Goal: Information Seeking & Learning: Compare options

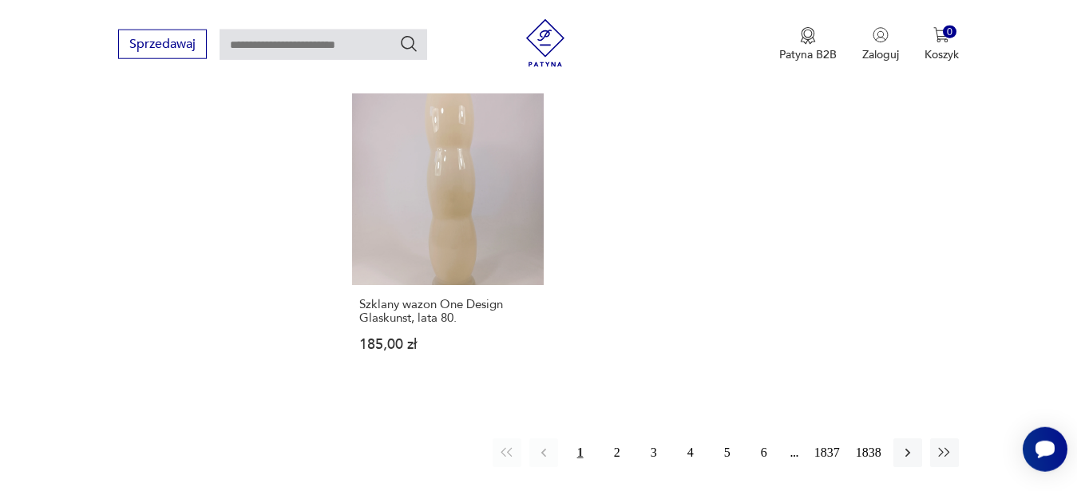
scroll to position [2011, 0]
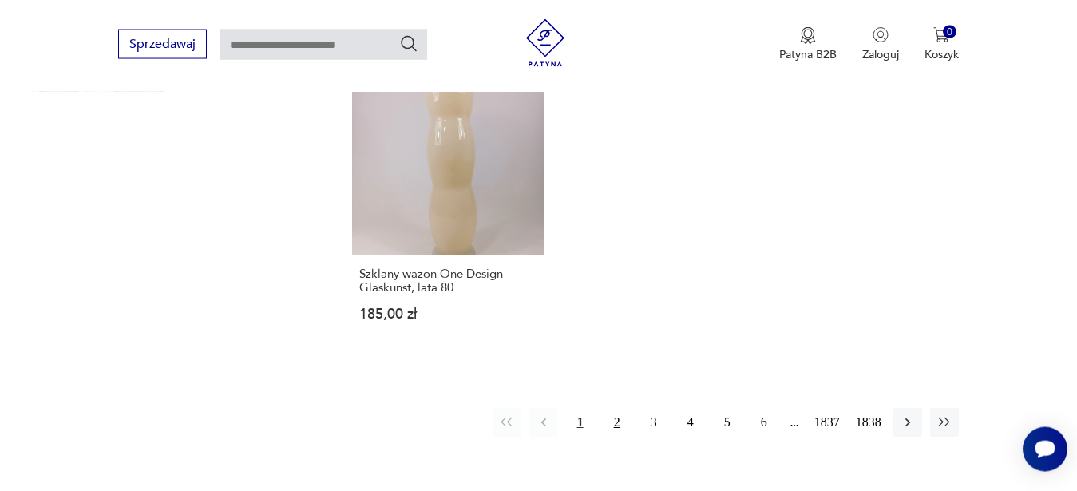
click at [608, 419] on button "2" at bounding box center [617, 422] width 29 height 29
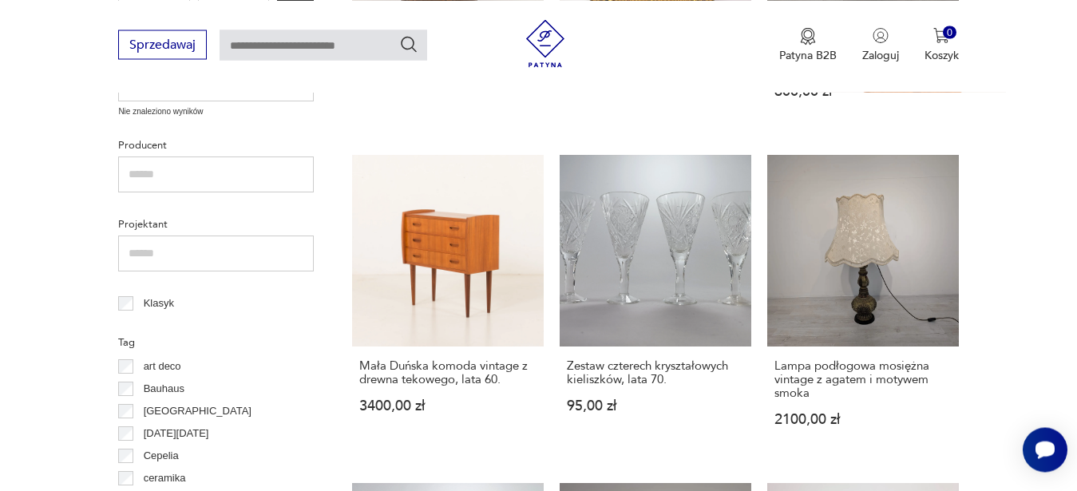
scroll to position [1033, 0]
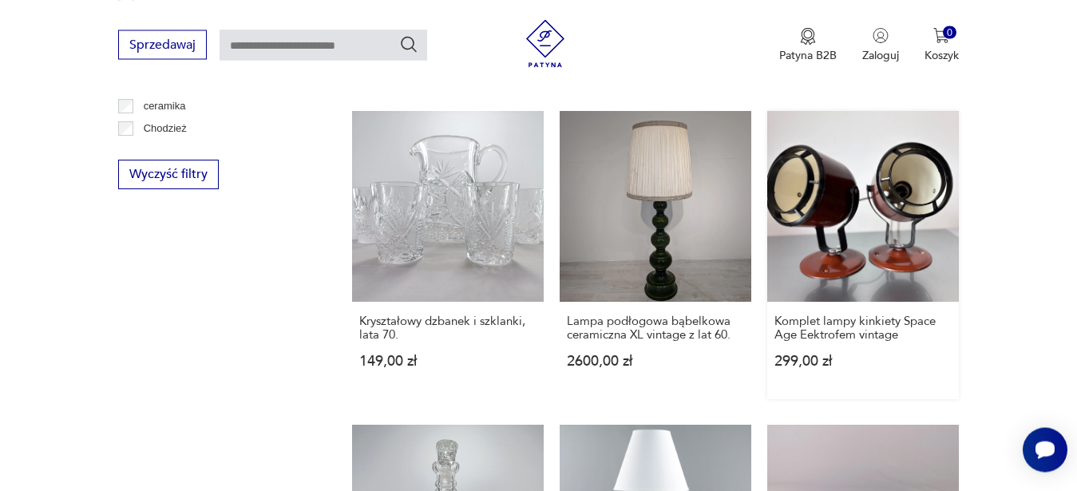
click at [806, 192] on link "Komplet lampy kinkiety Space Age Eektrofem vintage 299,00 zł" at bounding box center [863, 255] width 192 height 289
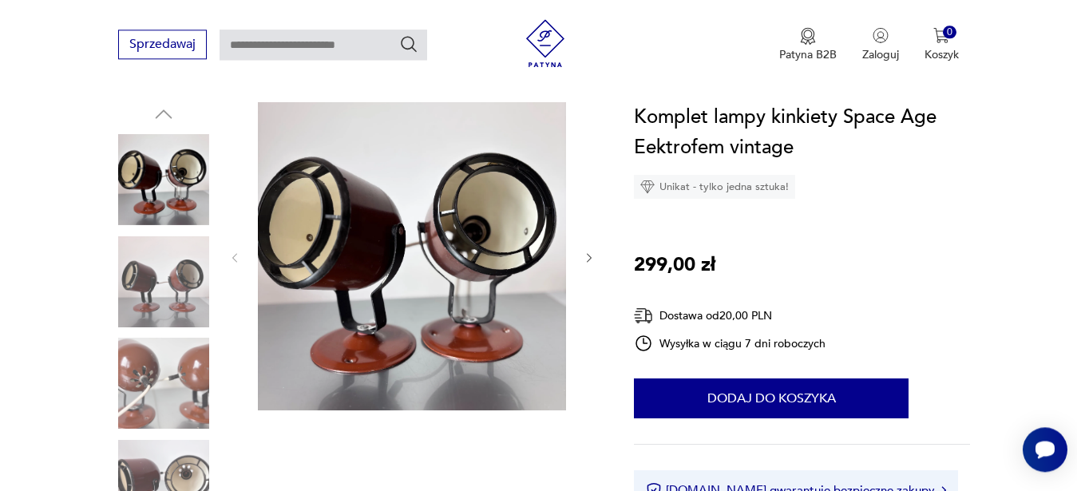
scroll to position [156, 0]
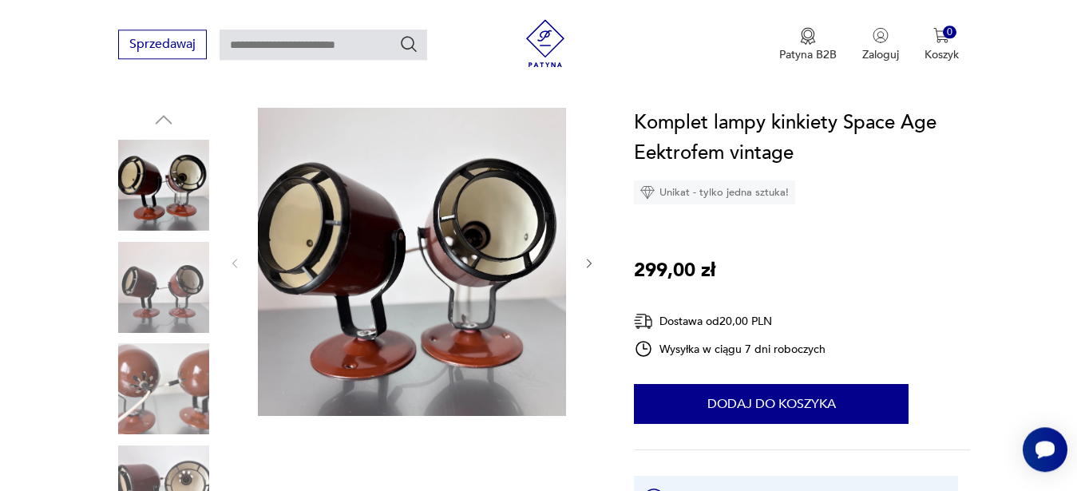
click at [589, 267] on icon "button" at bounding box center [590, 264] width 14 height 14
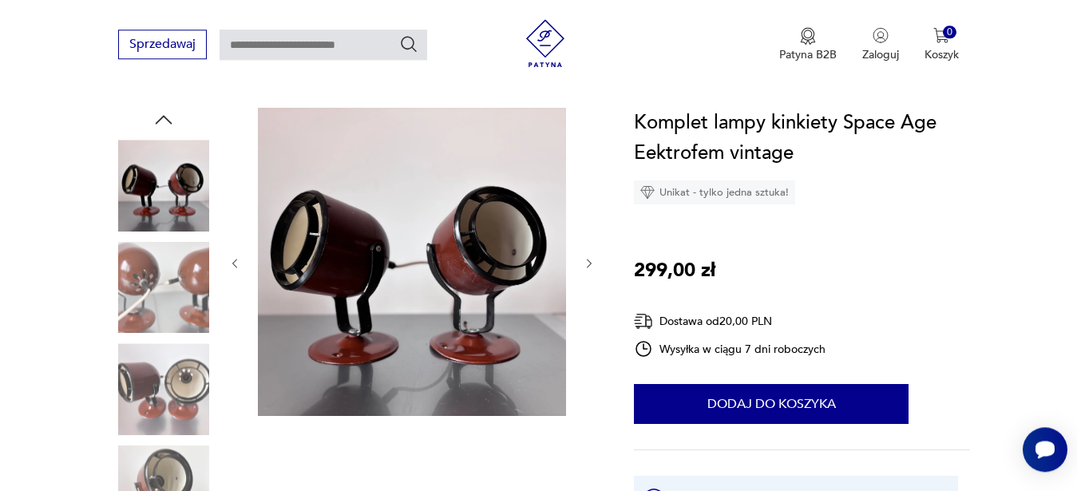
click at [589, 268] on icon "button" at bounding box center [590, 264] width 14 height 14
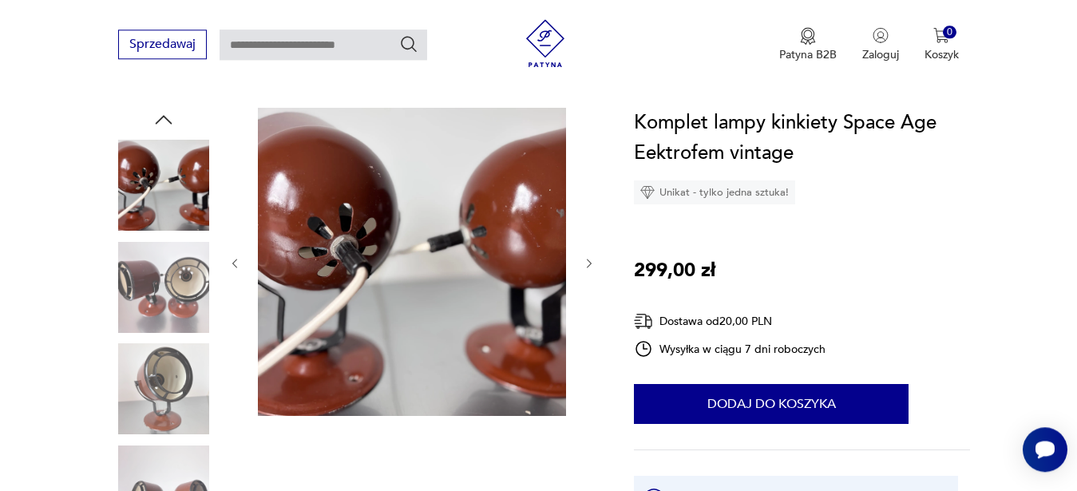
click at [589, 268] on icon "button" at bounding box center [590, 264] width 14 height 14
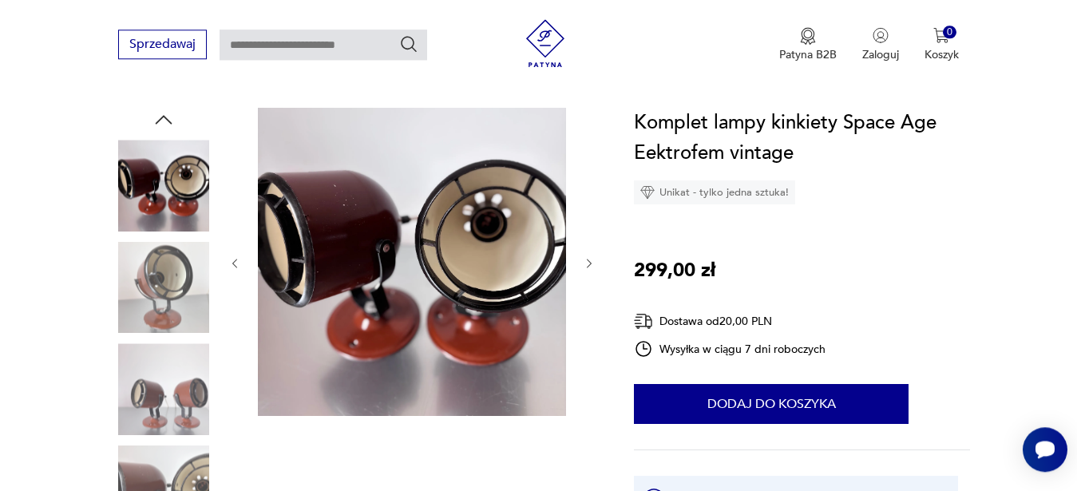
click at [589, 268] on icon "button" at bounding box center [590, 264] width 14 height 14
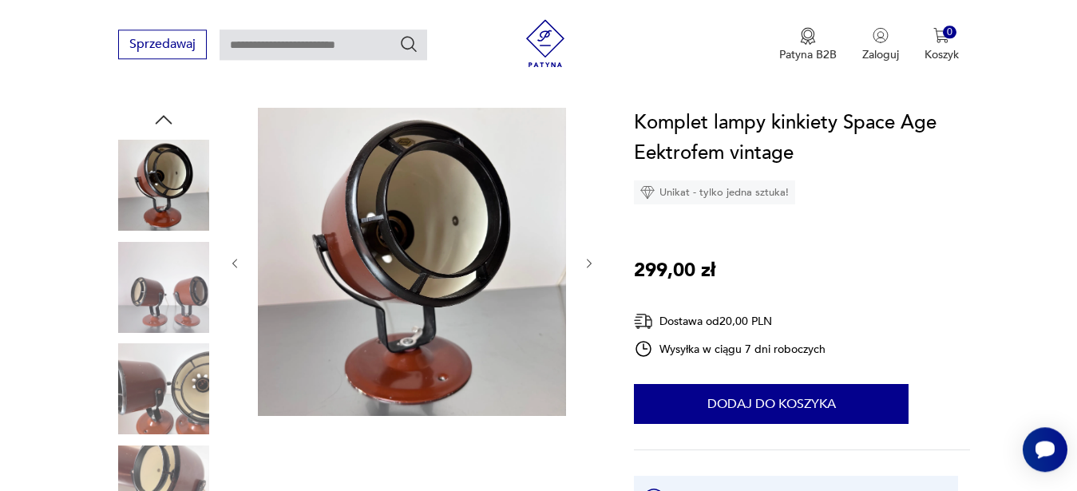
click at [589, 268] on icon "button" at bounding box center [590, 264] width 14 height 14
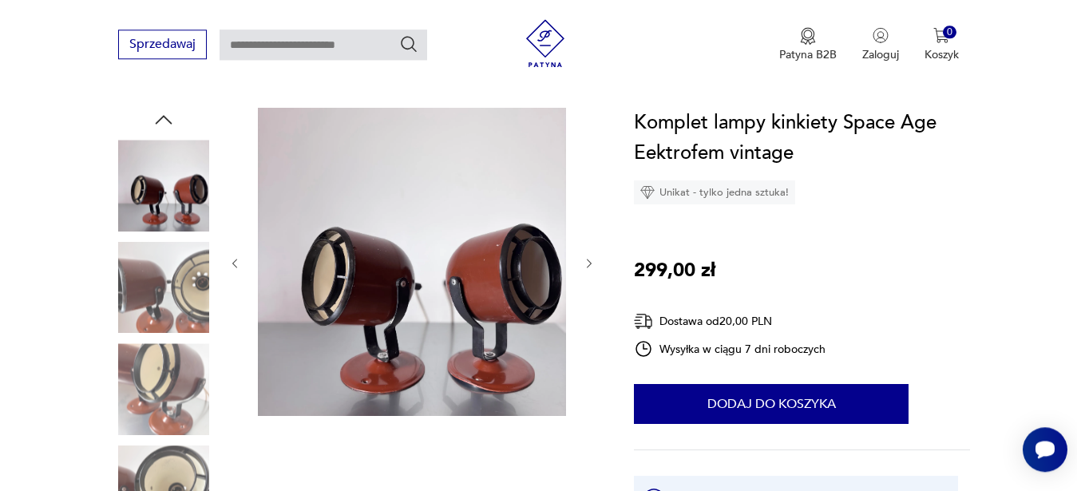
click at [589, 268] on icon "button" at bounding box center [590, 264] width 14 height 14
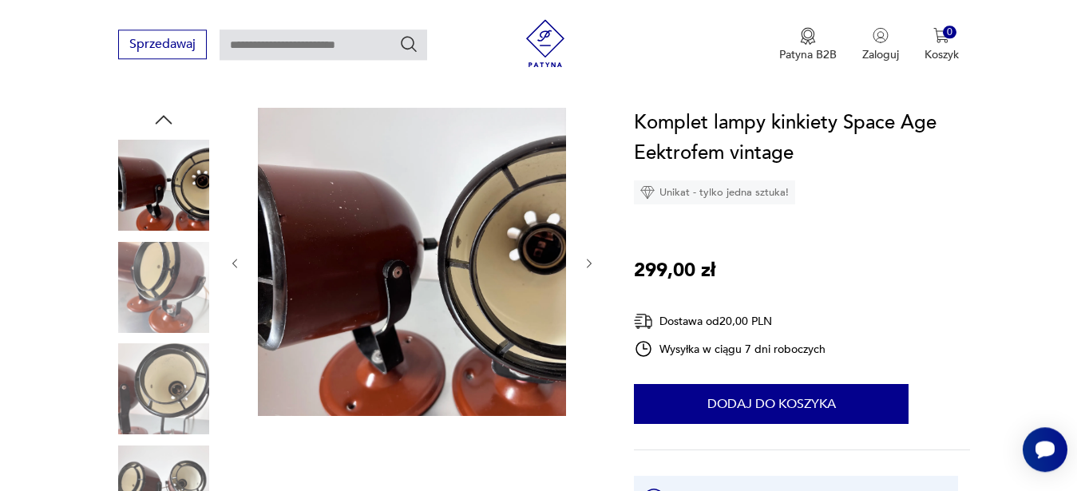
click at [589, 268] on icon "button" at bounding box center [590, 264] width 14 height 14
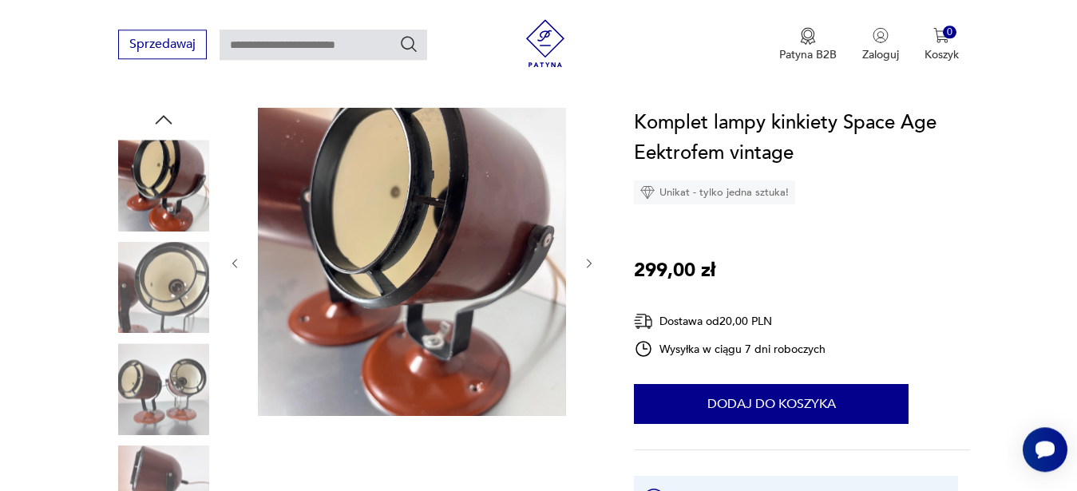
click at [589, 268] on icon "button" at bounding box center [590, 264] width 14 height 14
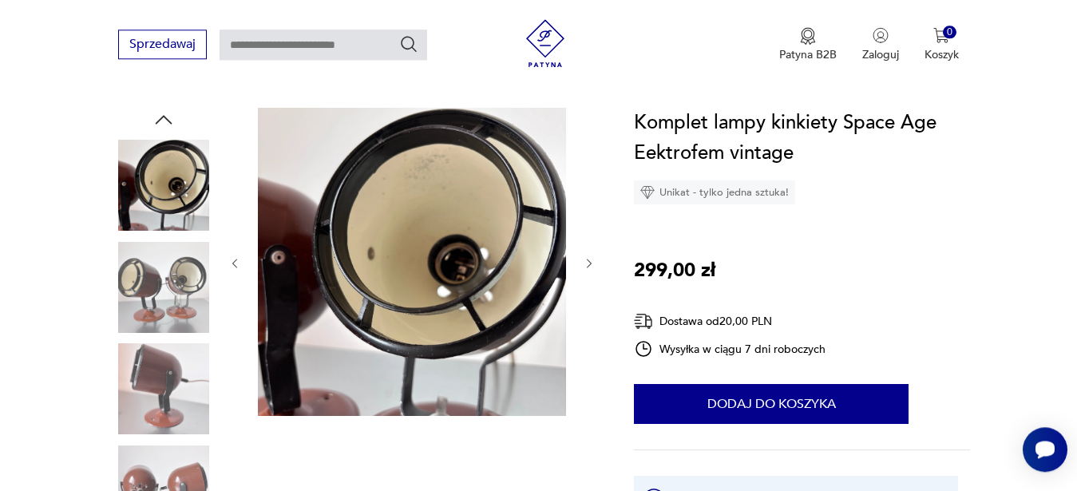
click at [589, 268] on icon "button" at bounding box center [590, 264] width 14 height 14
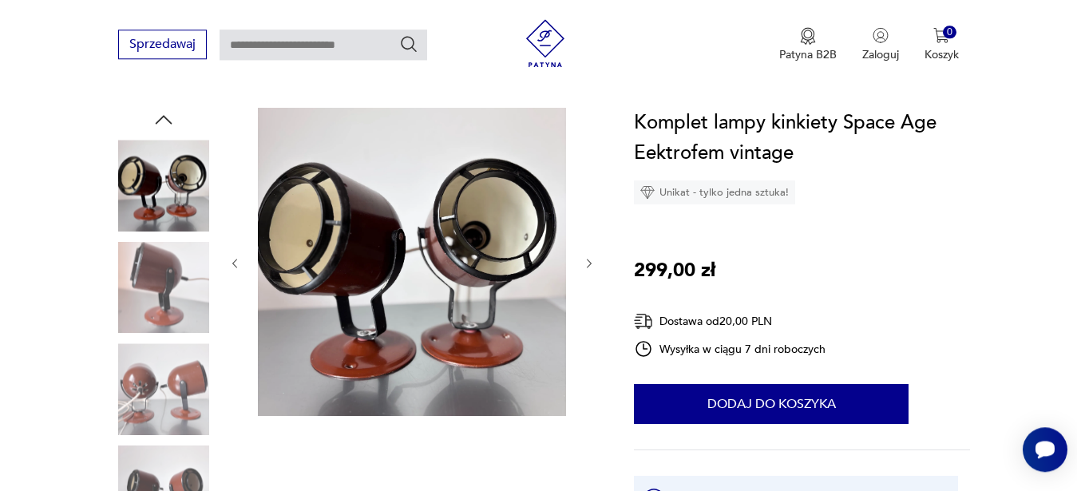
click at [589, 268] on icon "button" at bounding box center [590, 264] width 14 height 14
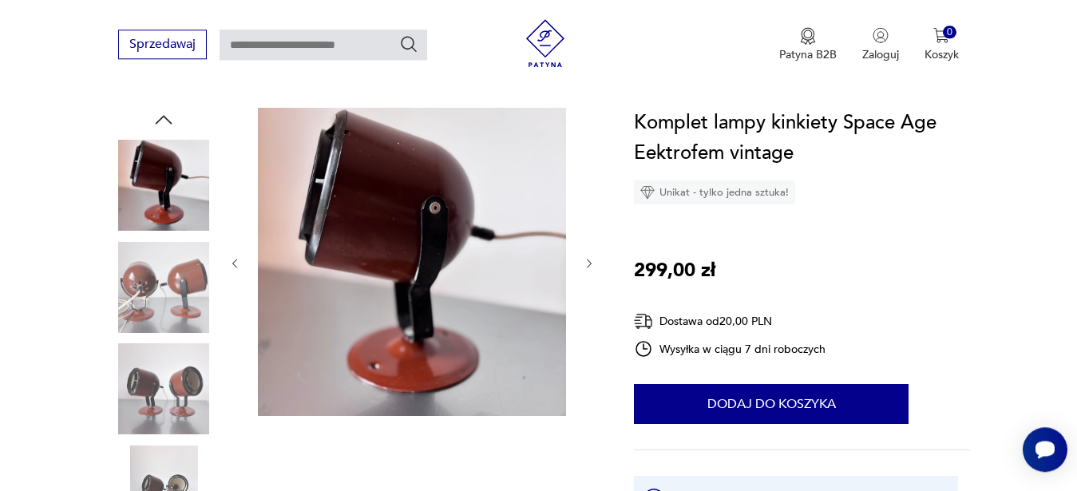
click at [589, 268] on icon "button" at bounding box center [590, 264] width 14 height 14
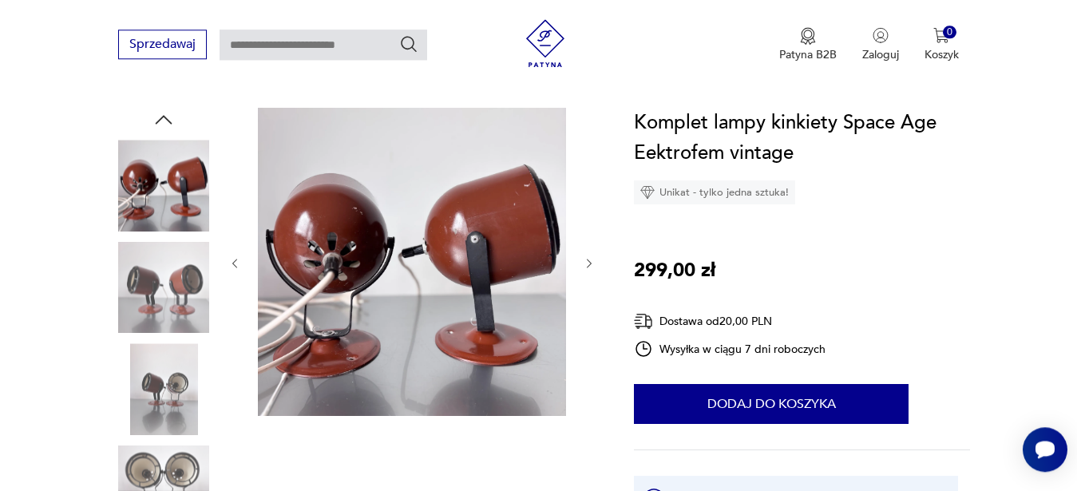
click at [589, 268] on icon "button" at bounding box center [590, 264] width 14 height 14
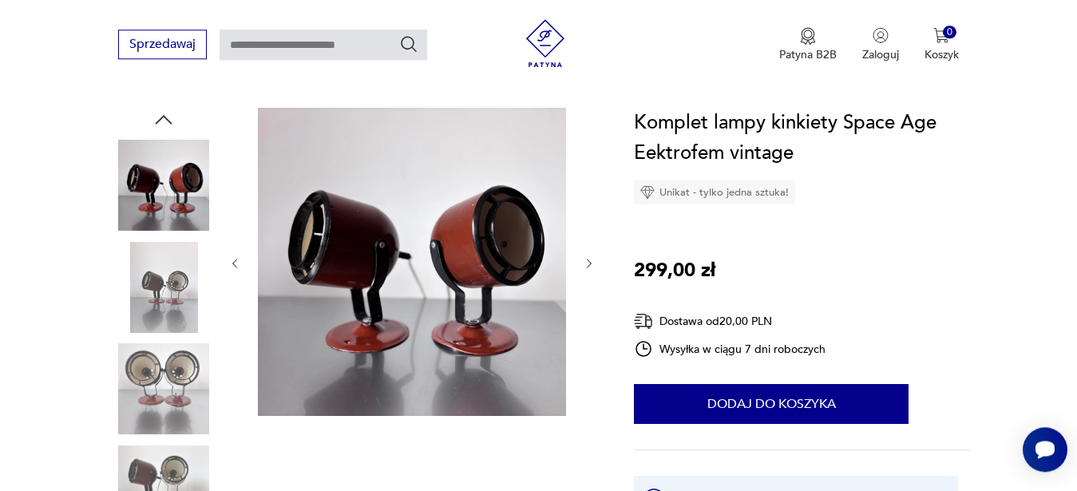
click at [589, 268] on icon "button" at bounding box center [590, 264] width 14 height 14
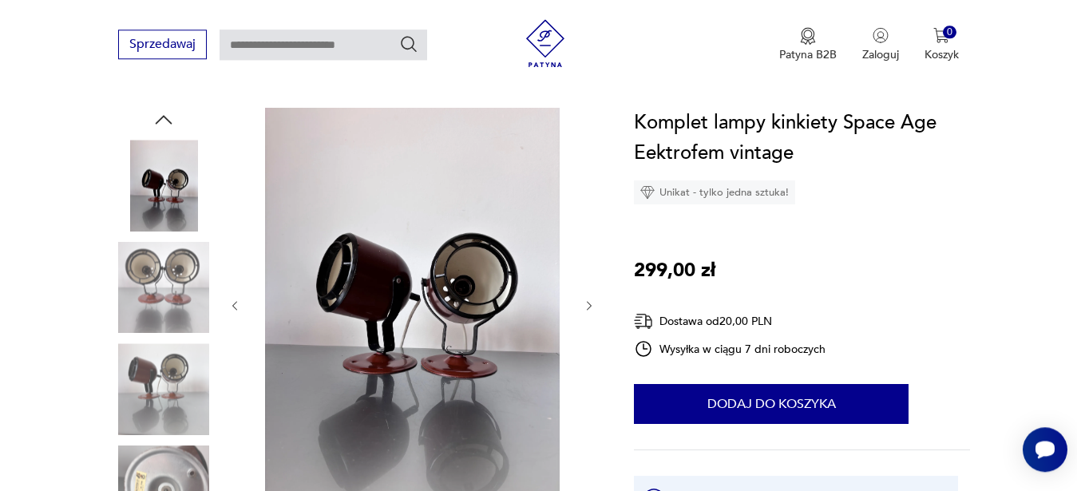
click at [589, 268] on div at bounding box center [411, 306] width 367 height 396
click at [589, 306] on icon "button" at bounding box center [590, 306] width 14 height 14
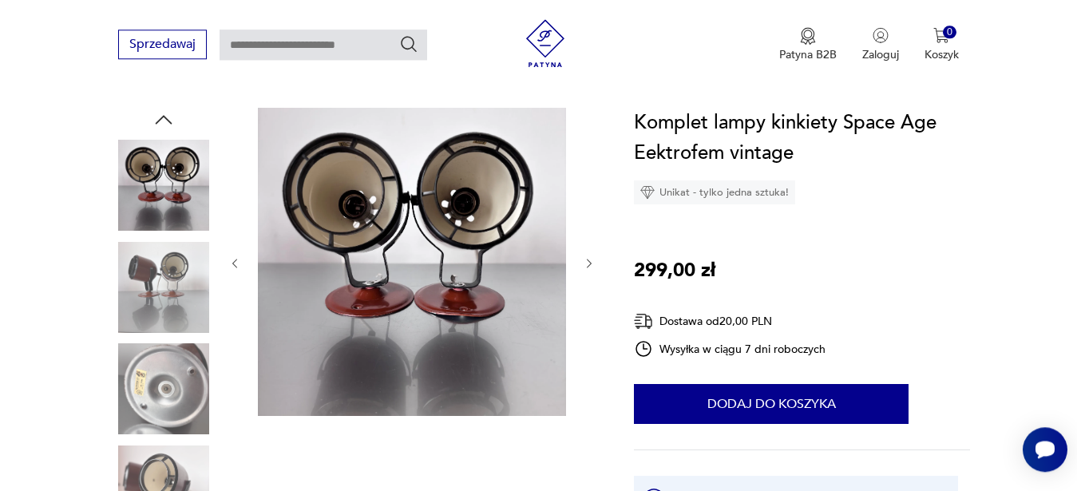
click at [588, 271] on button "button" at bounding box center [590, 264] width 14 height 16
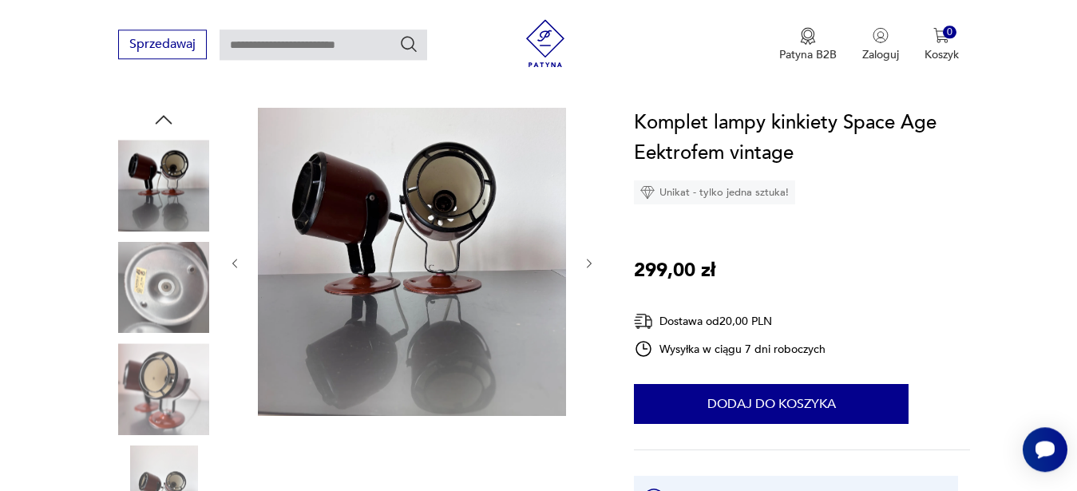
click at [588, 271] on button "button" at bounding box center [590, 264] width 14 height 16
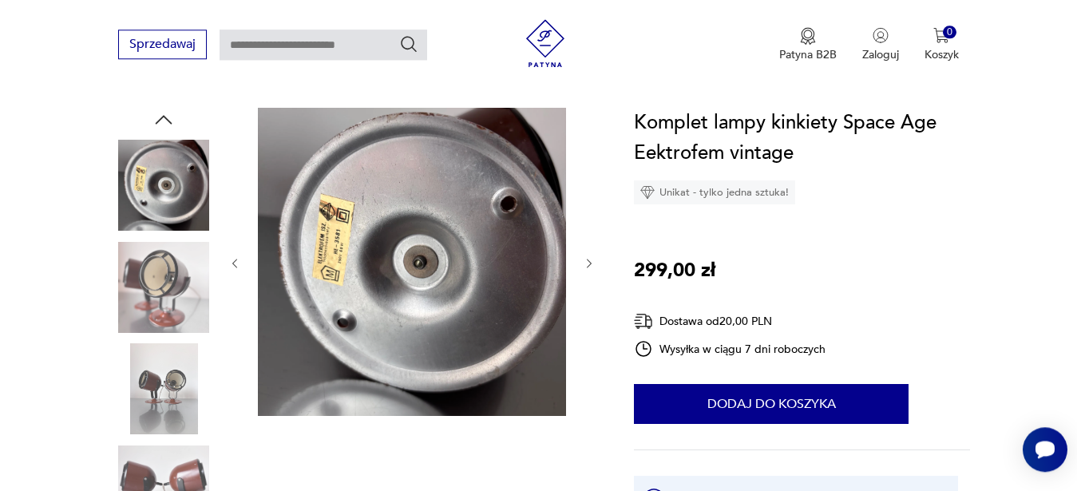
click at [588, 271] on button "button" at bounding box center [590, 264] width 14 height 16
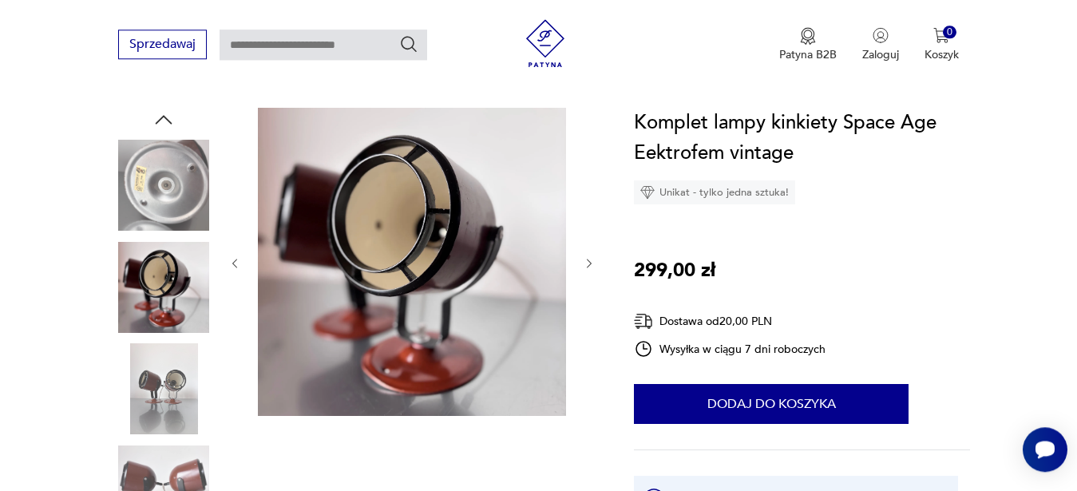
click at [588, 271] on button "button" at bounding box center [590, 264] width 14 height 16
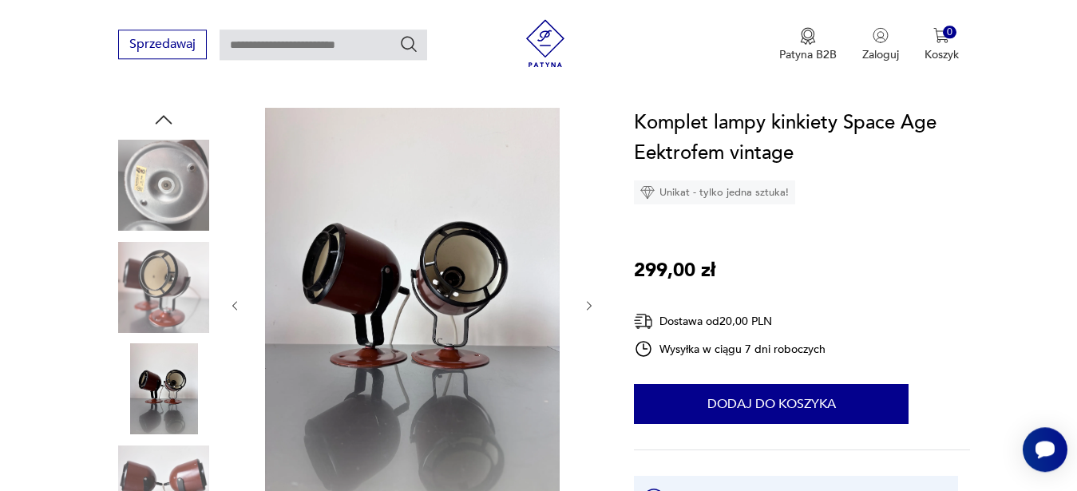
click at [588, 271] on div at bounding box center [411, 306] width 367 height 396
click at [588, 323] on div at bounding box center [411, 306] width 367 height 396
click at [588, 311] on icon "button" at bounding box center [590, 306] width 14 height 14
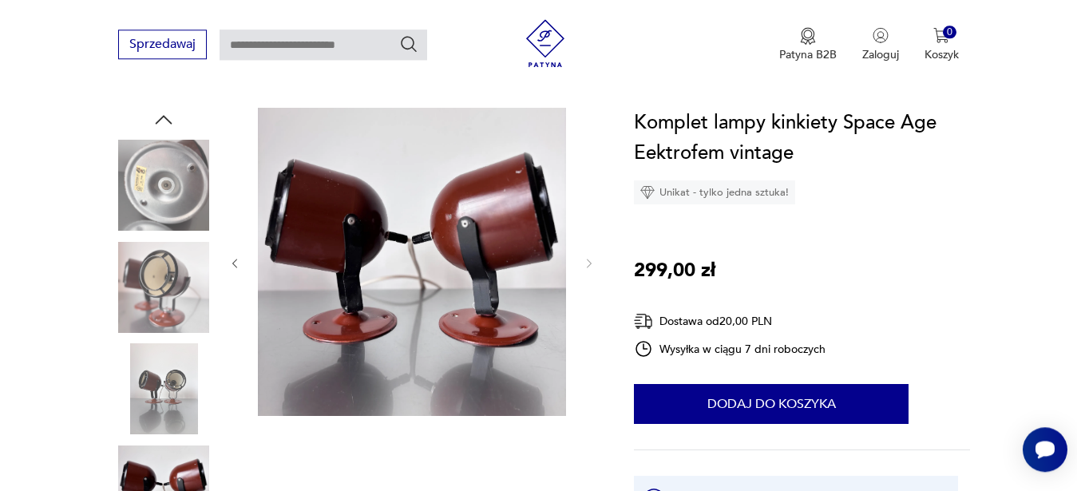
click at [588, 311] on div at bounding box center [411, 263] width 367 height 311
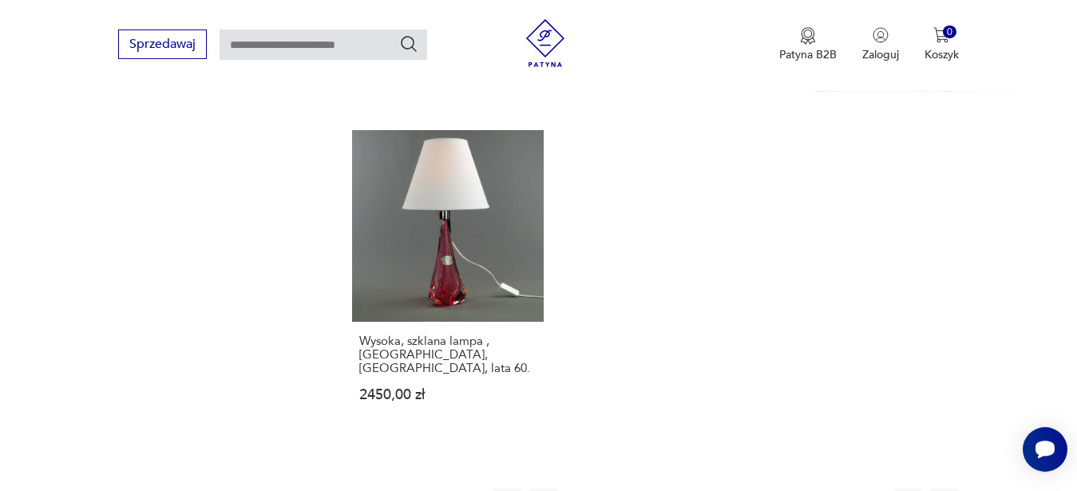
scroll to position [2146, 0]
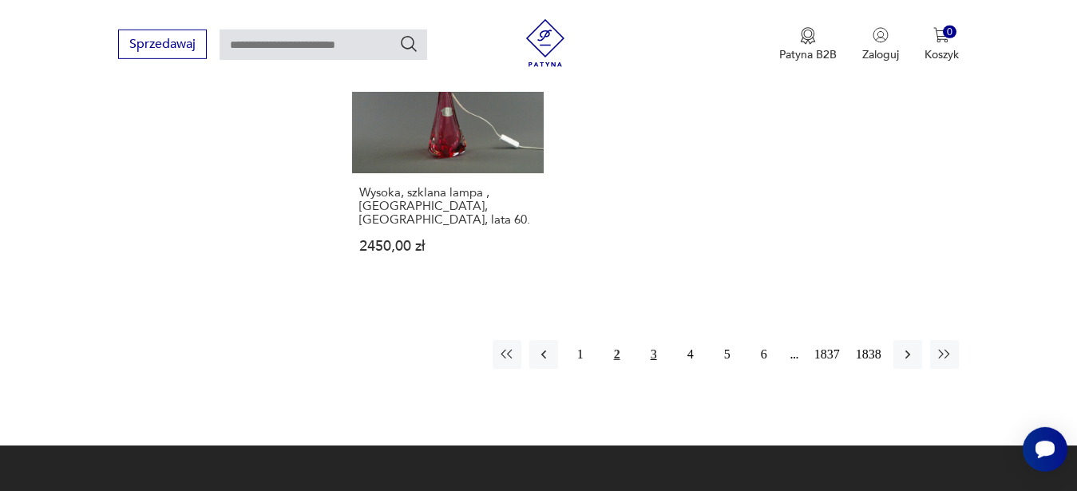
click at [653, 340] on button "3" at bounding box center [654, 354] width 29 height 29
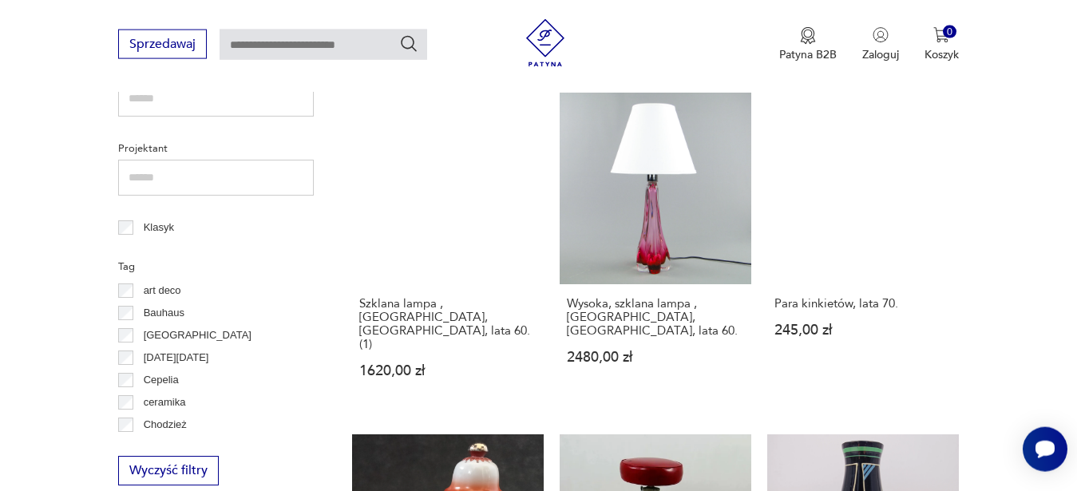
scroll to position [732, 0]
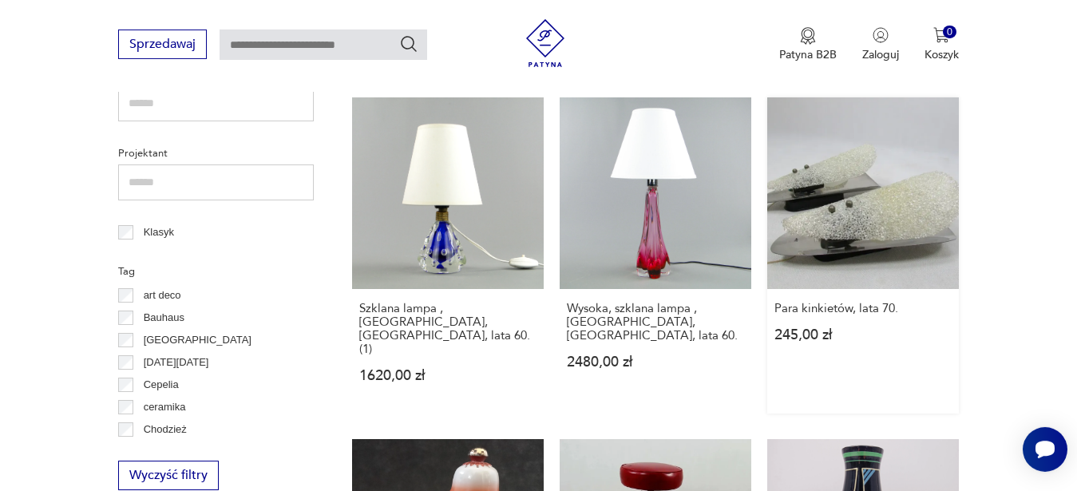
click at [886, 192] on link "Para kinkietów, lata 70. 245,00 zł" at bounding box center [863, 255] width 192 height 316
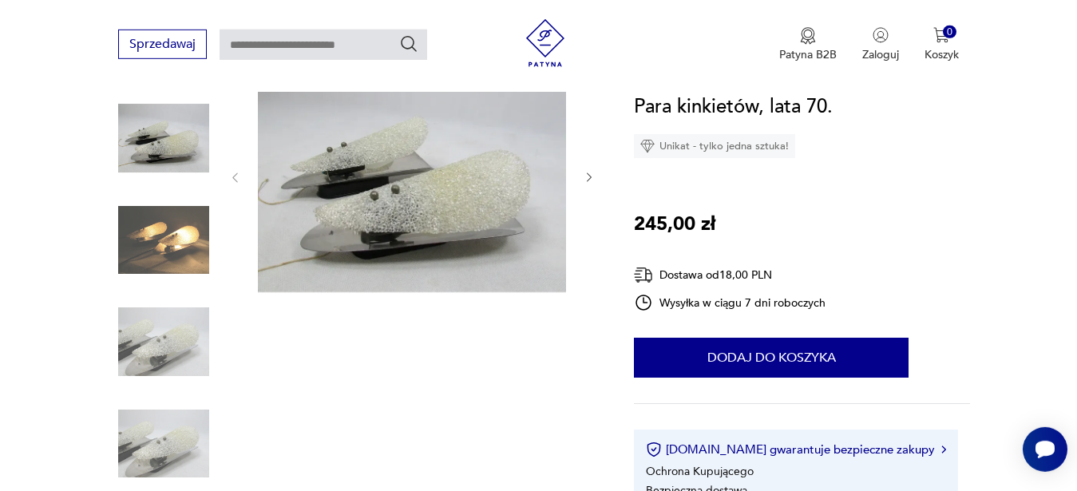
scroll to position [217, 0]
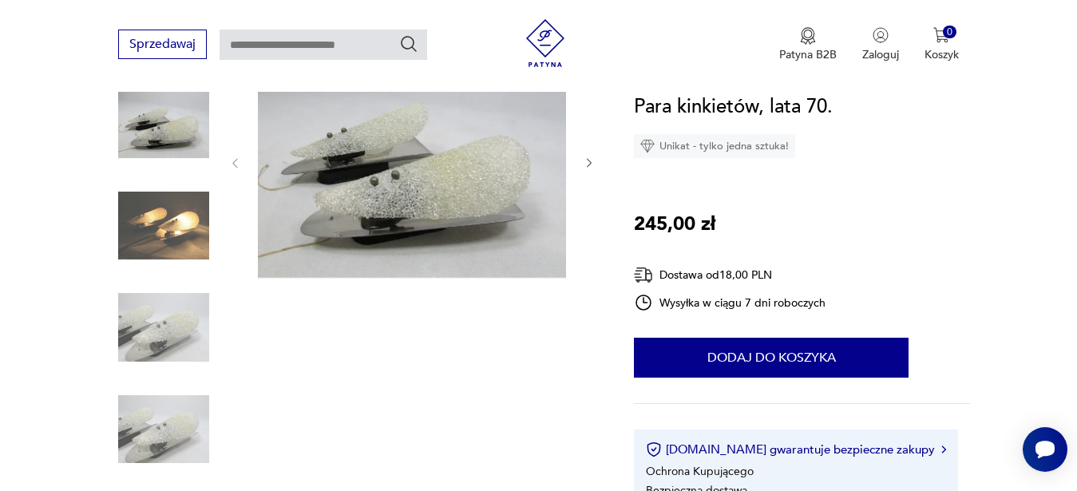
click at [584, 169] on icon "button" at bounding box center [590, 163] width 14 height 14
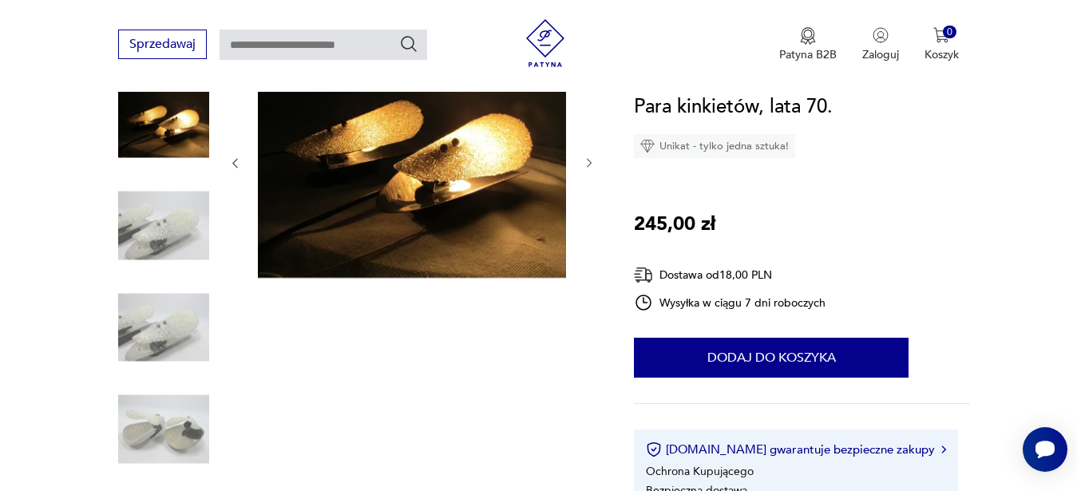
click at [584, 171] on div at bounding box center [411, 163] width 367 height 234
click at [588, 160] on icon "button" at bounding box center [589, 164] width 5 height 10
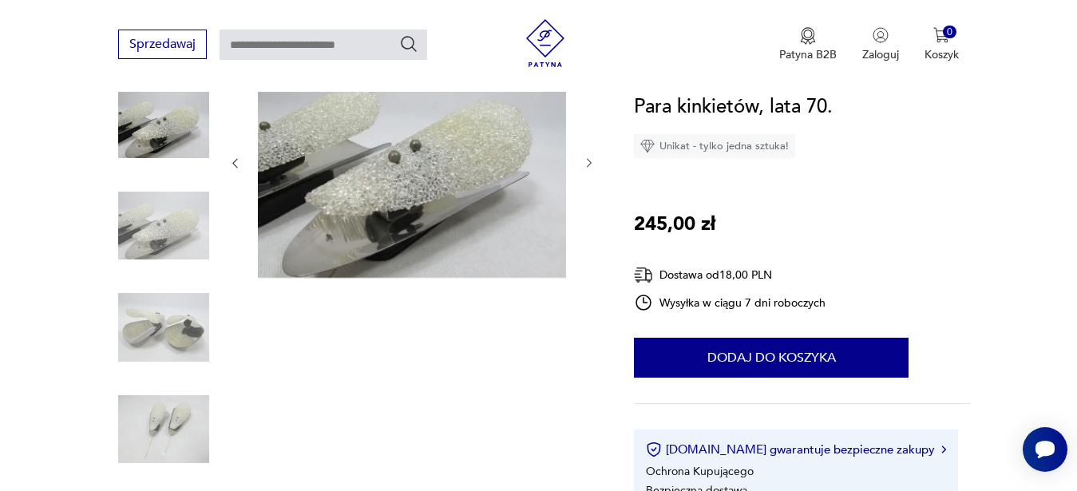
click at [588, 160] on icon "button" at bounding box center [589, 164] width 5 height 10
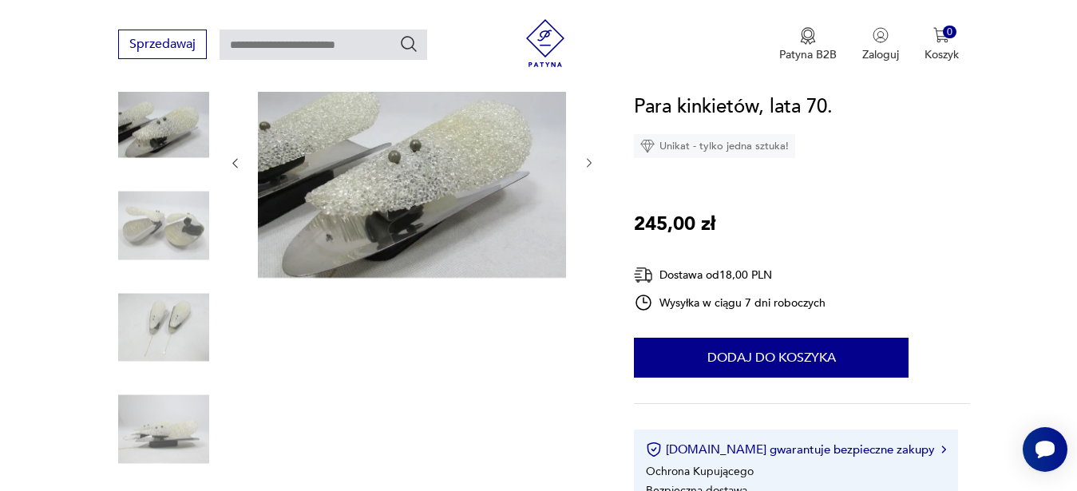
click at [588, 160] on icon "button" at bounding box center [589, 164] width 5 height 10
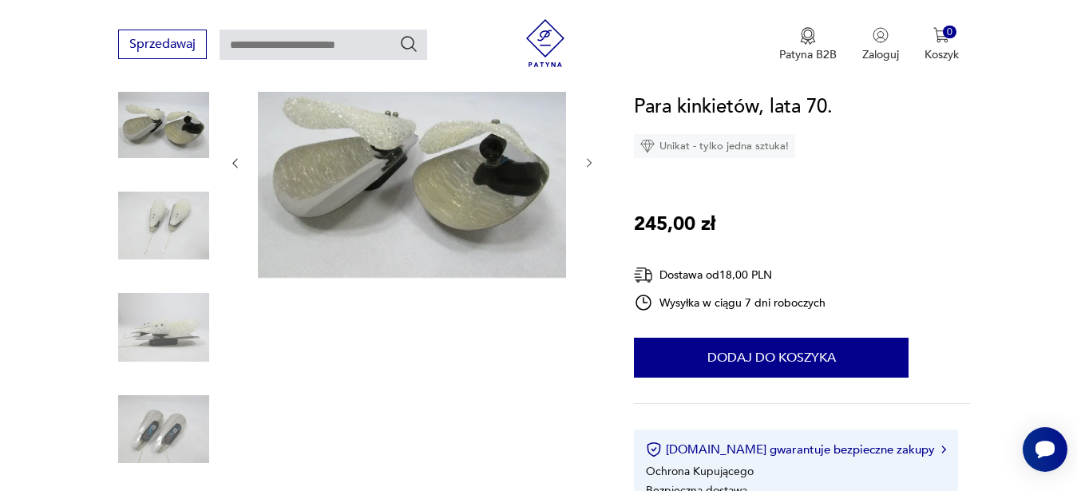
click at [588, 160] on icon "button" at bounding box center [589, 164] width 5 height 10
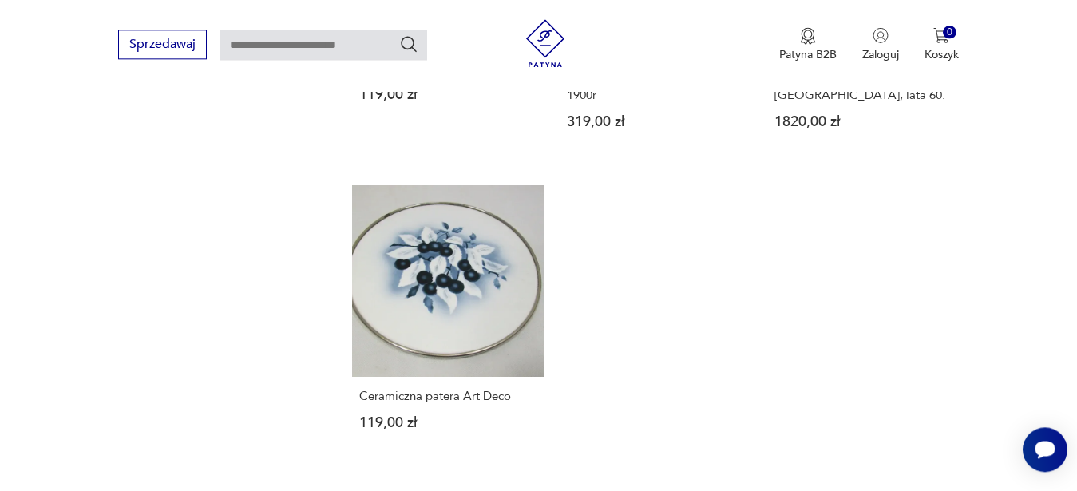
scroll to position [1934, 0]
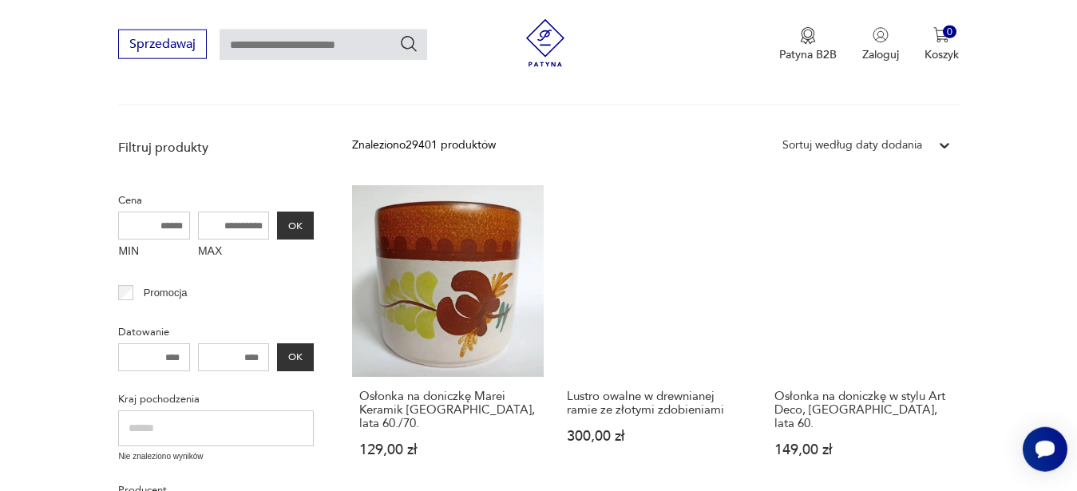
scroll to position [322, 0]
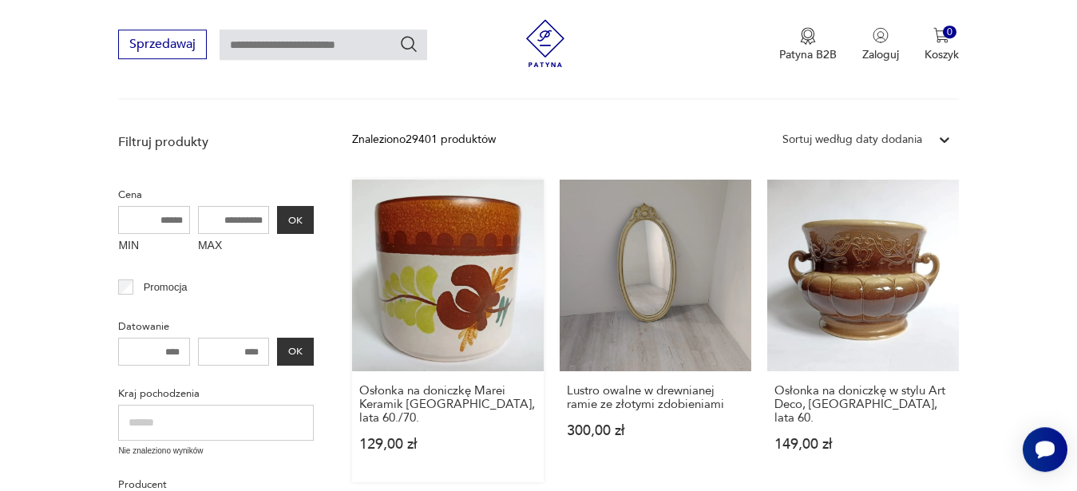
click at [450, 248] on link "Osłonka na doniczkę Marei Keramik [GEOGRAPHIC_DATA], lata 60./70. 129,00 zł" at bounding box center [448, 331] width 192 height 303
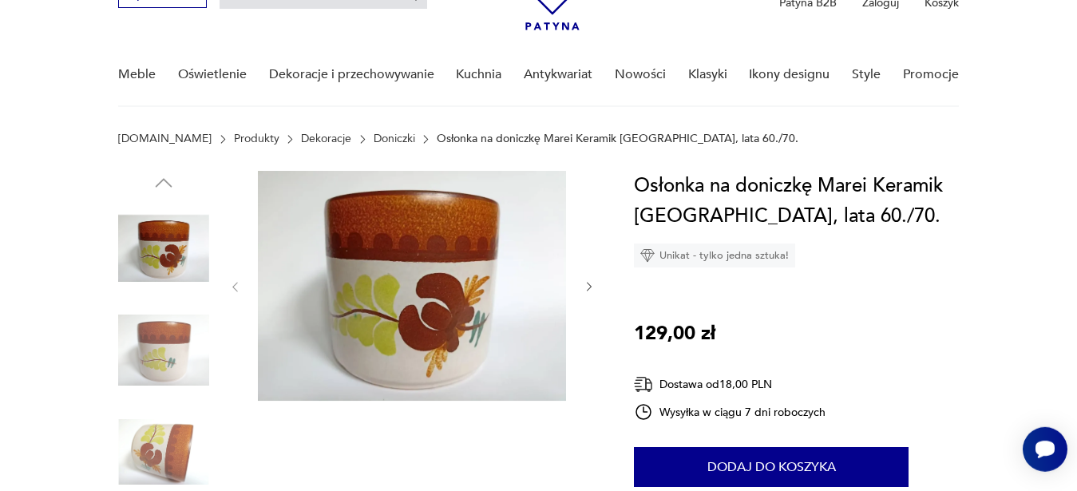
scroll to position [95, 0]
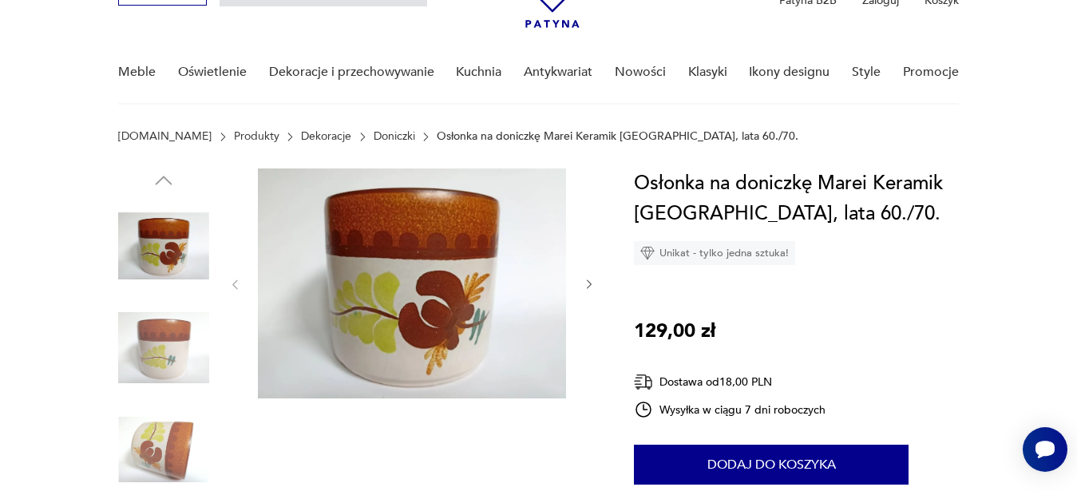
click at [591, 284] on icon "button" at bounding box center [589, 285] width 5 height 10
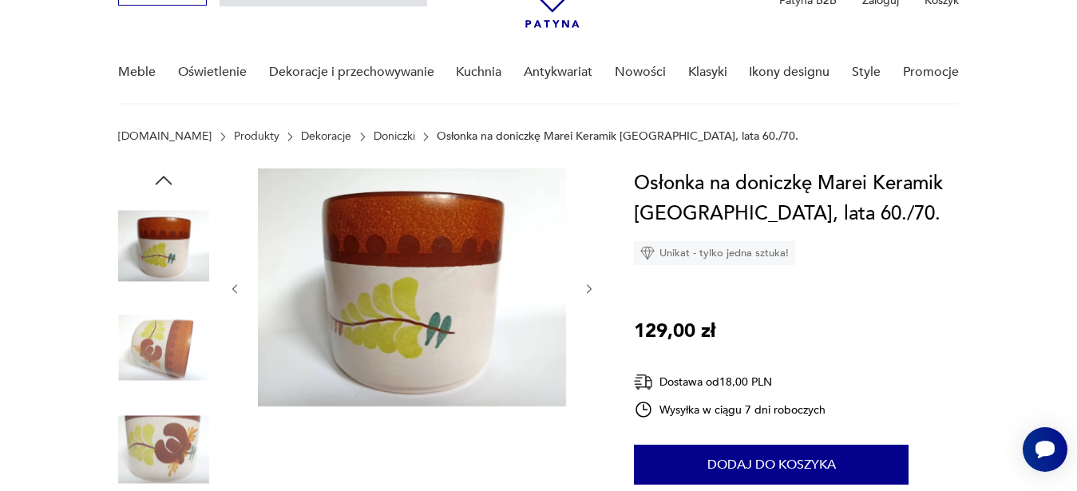
click at [591, 284] on icon "button" at bounding box center [590, 290] width 14 height 14
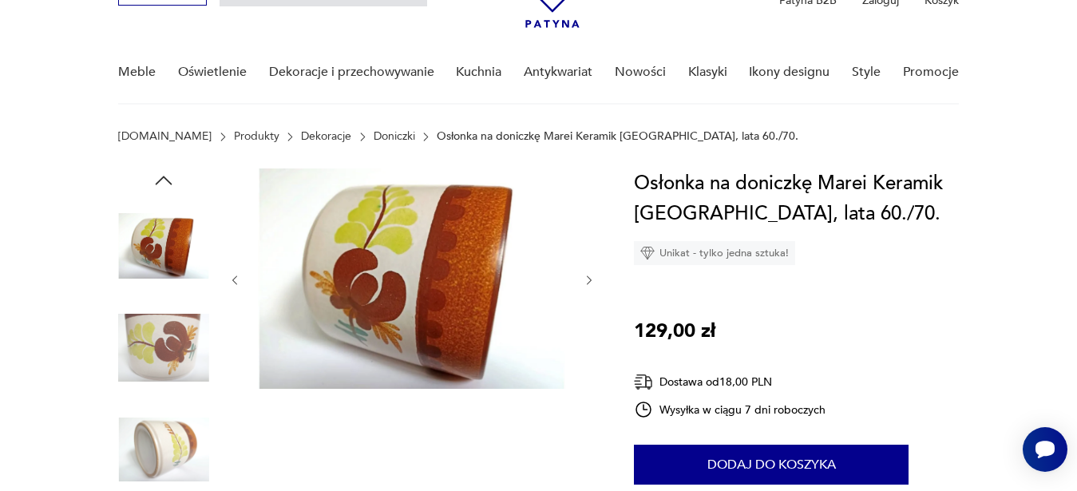
click at [591, 284] on icon "button" at bounding box center [590, 281] width 14 height 14
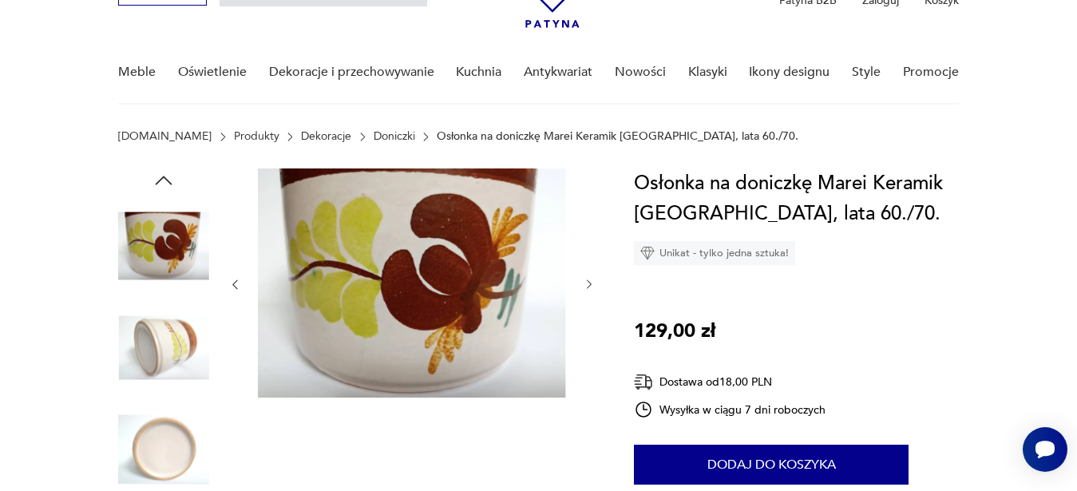
click at [591, 284] on icon "button" at bounding box center [589, 285] width 5 height 10
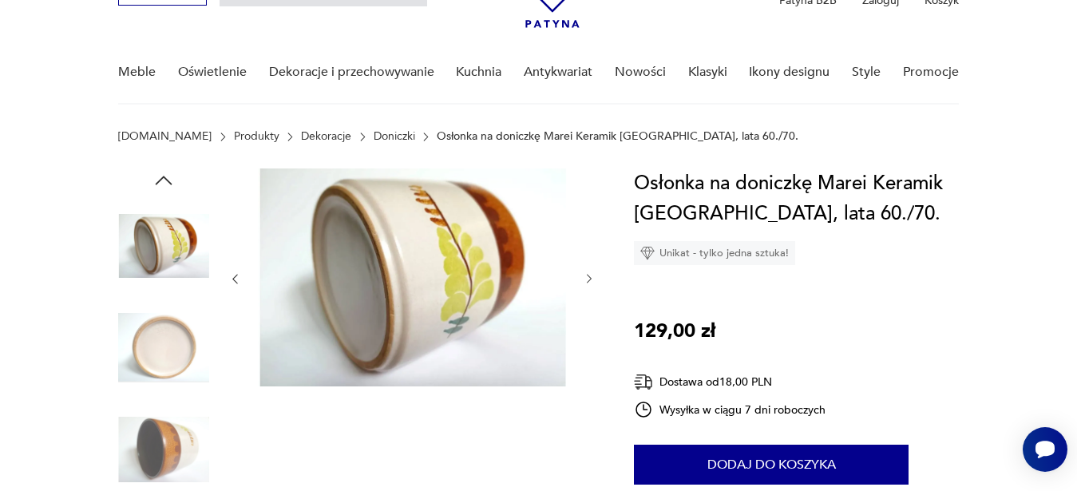
click at [591, 284] on icon "button" at bounding box center [590, 279] width 14 height 14
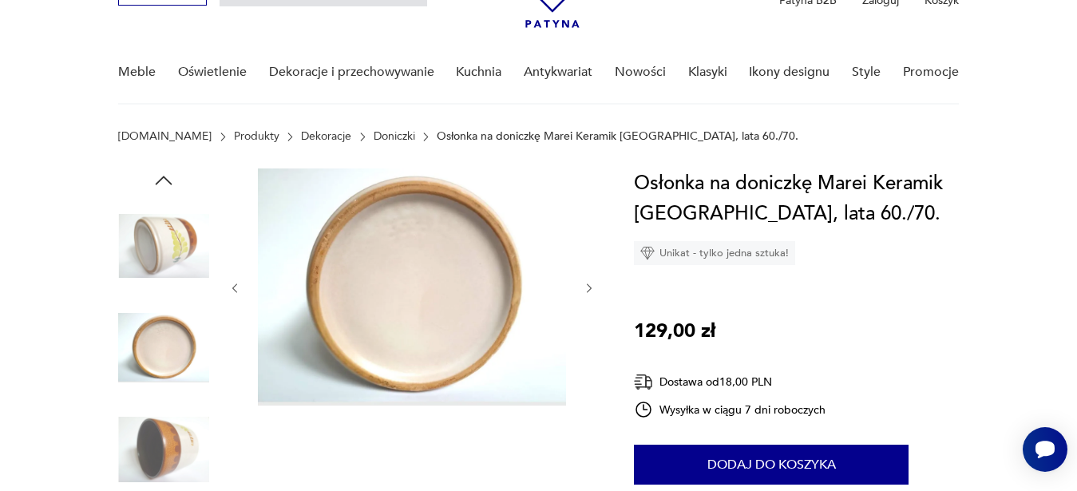
click at [591, 284] on icon "button" at bounding box center [590, 289] width 14 height 14
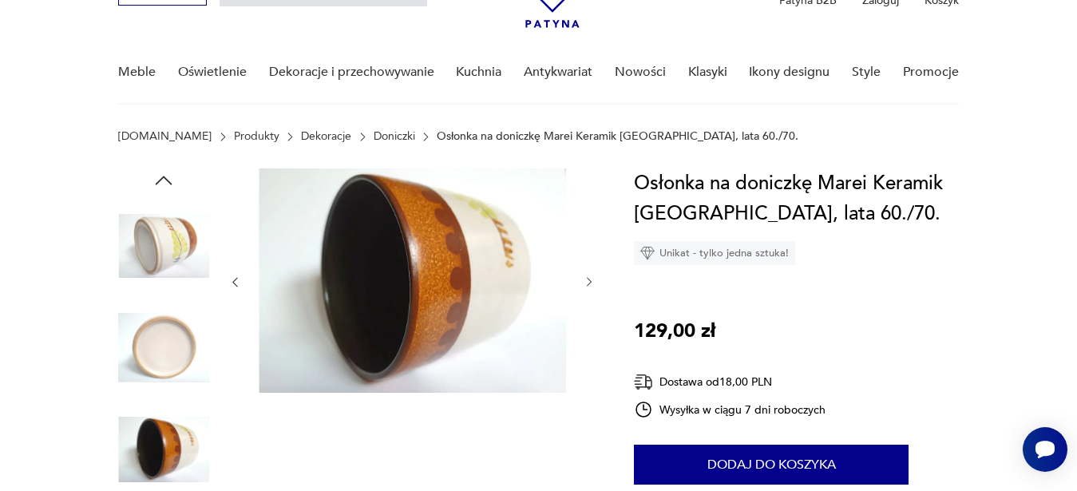
click at [591, 284] on icon "button" at bounding box center [590, 282] width 14 height 14
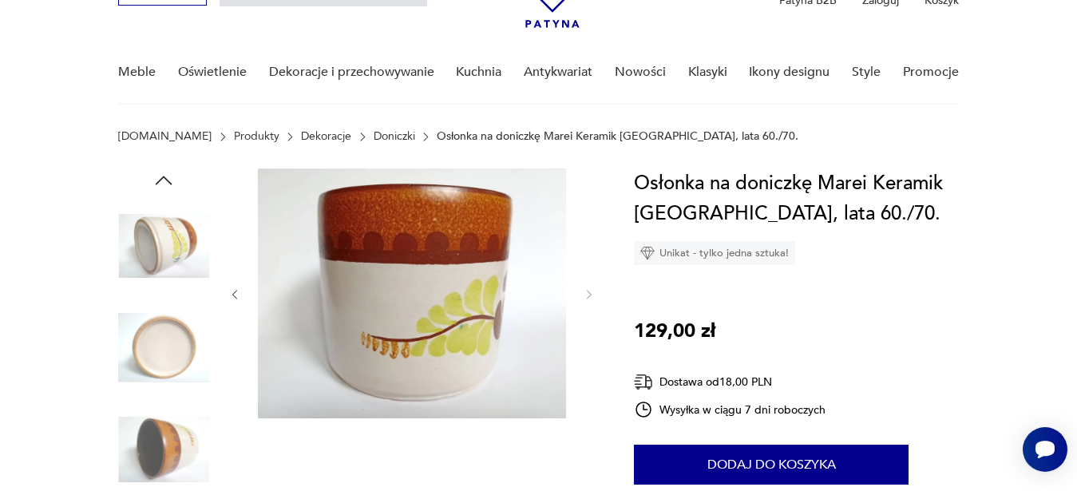
click at [591, 284] on div at bounding box center [411, 294] width 367 height 252
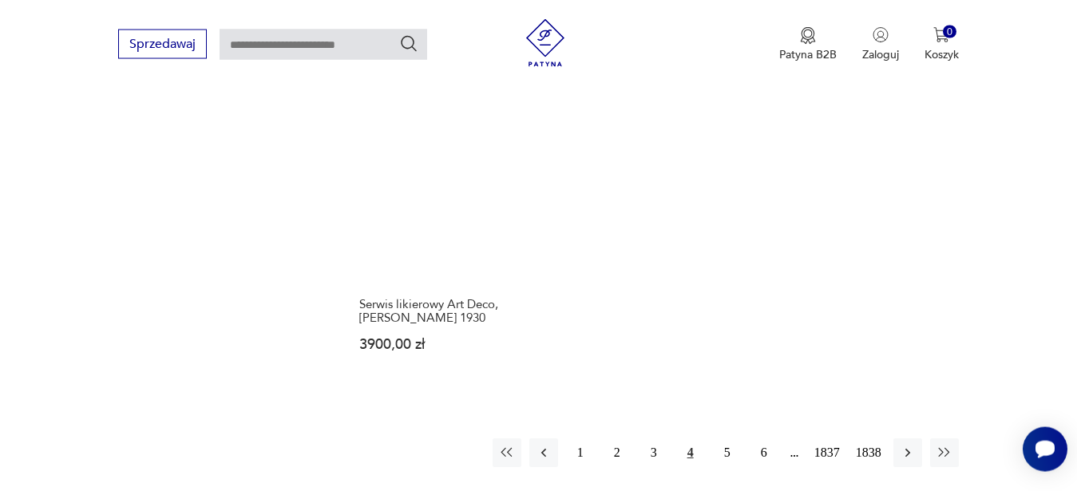
scroll to position [2067, 0]
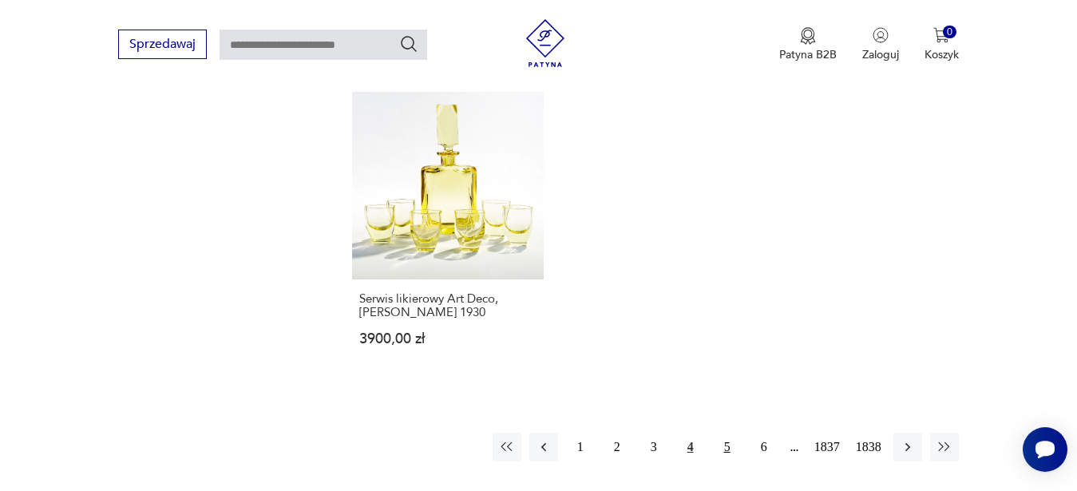
click at [734, 433] on button "5" at bounding box center [727, 447] width 29 height 29
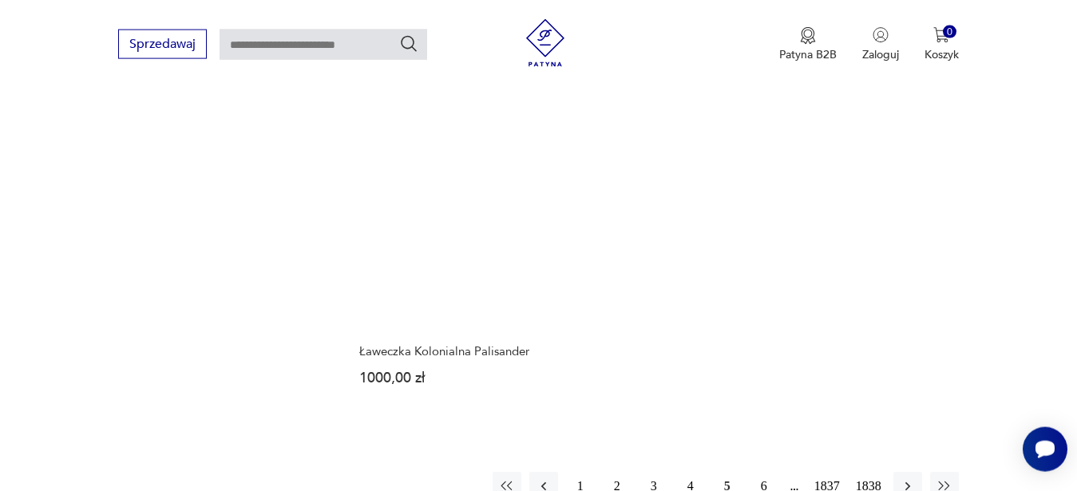
scroll to position [2067, 0]
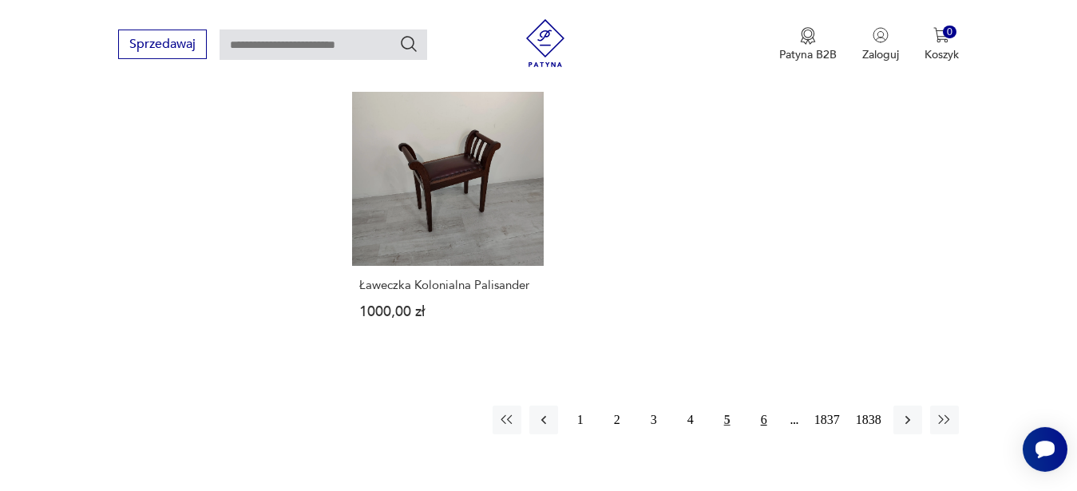
click at [765, 406] on button "6" at bounding box center [764, 420] width 29 height 29
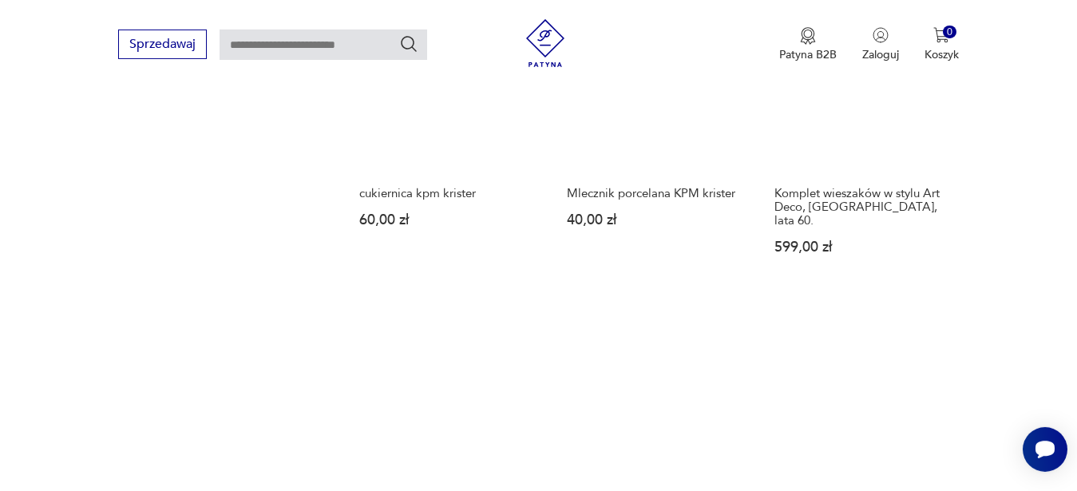
scroll to position [2217, 0]
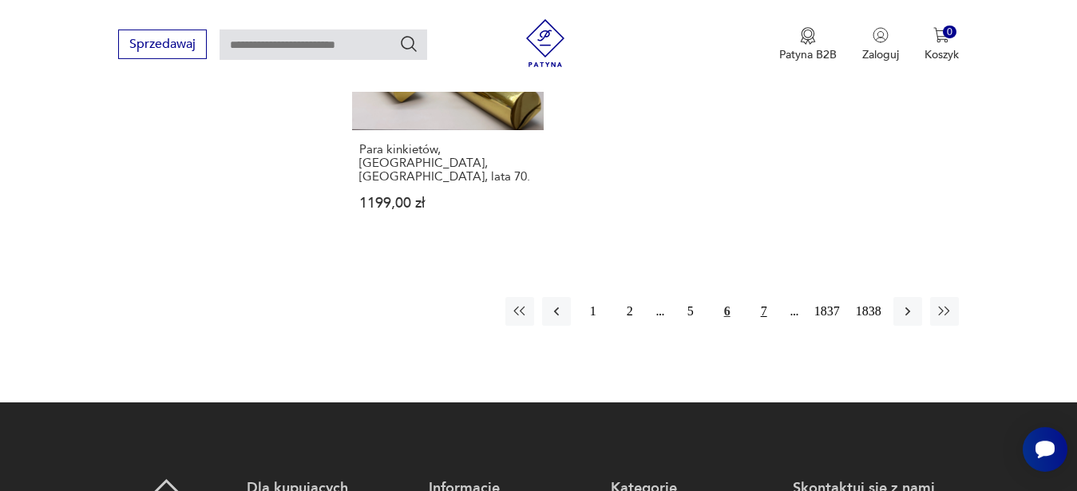
click at [767, 297] on button "7" at bounding box center [764, 311] width 29 height 29
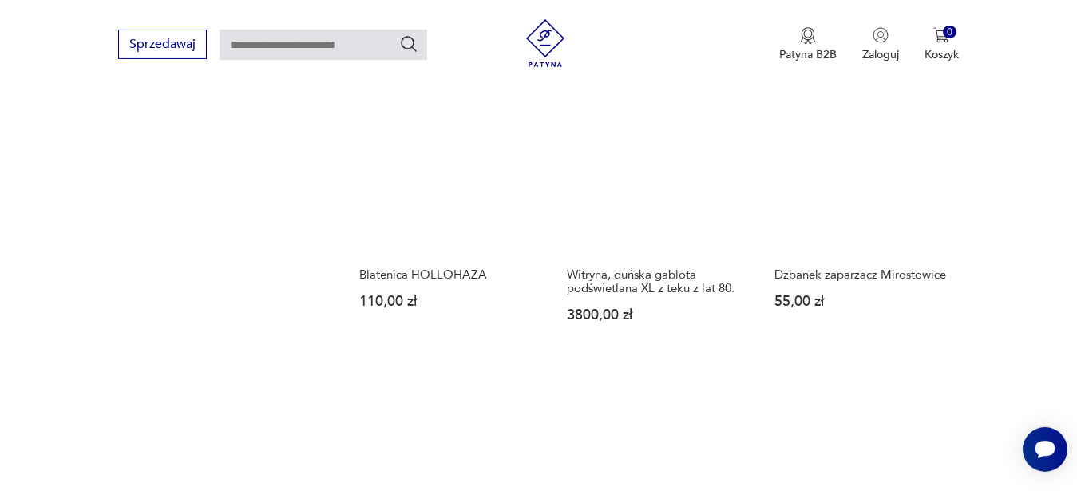
scroll to position [2067, 0]
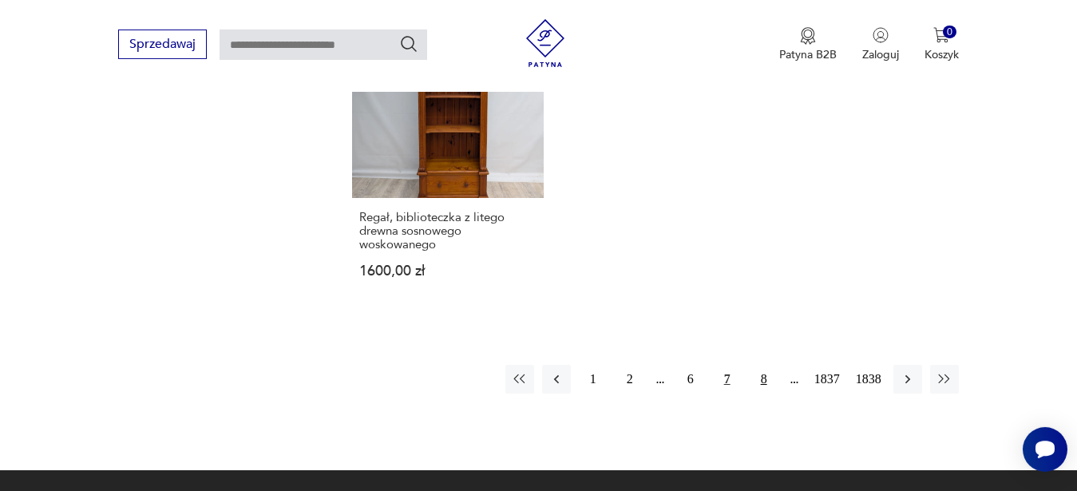
click at [767, 376] on button "8" at bounding box center [764, 379] width 29 height 29
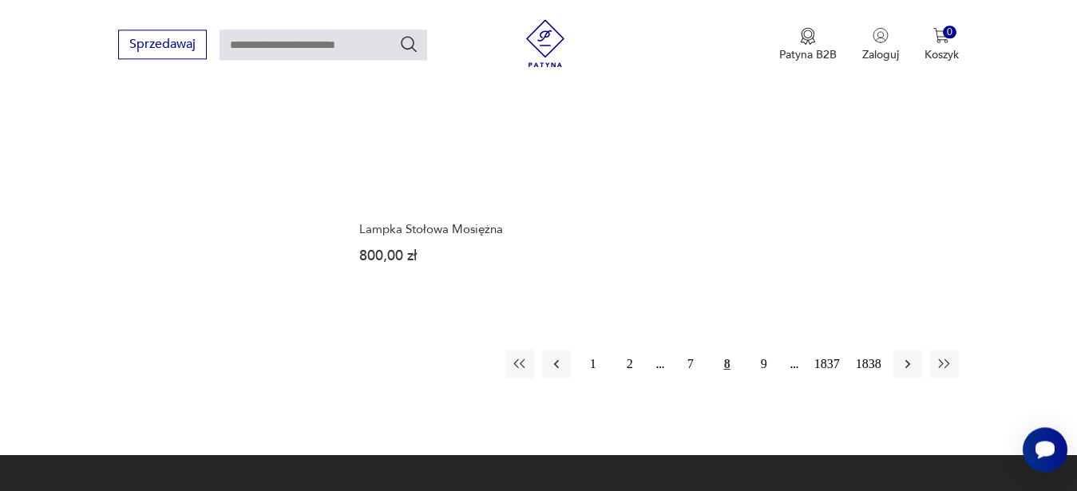
scroll to position [2203, 0]
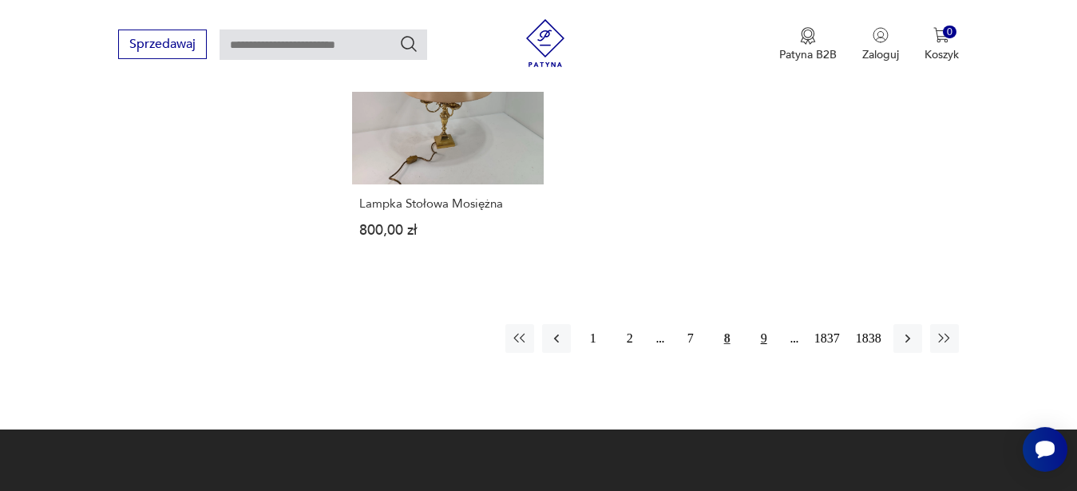
click at [761, 324] on button "9" at bounding box center [764, 338] width 29 height 29
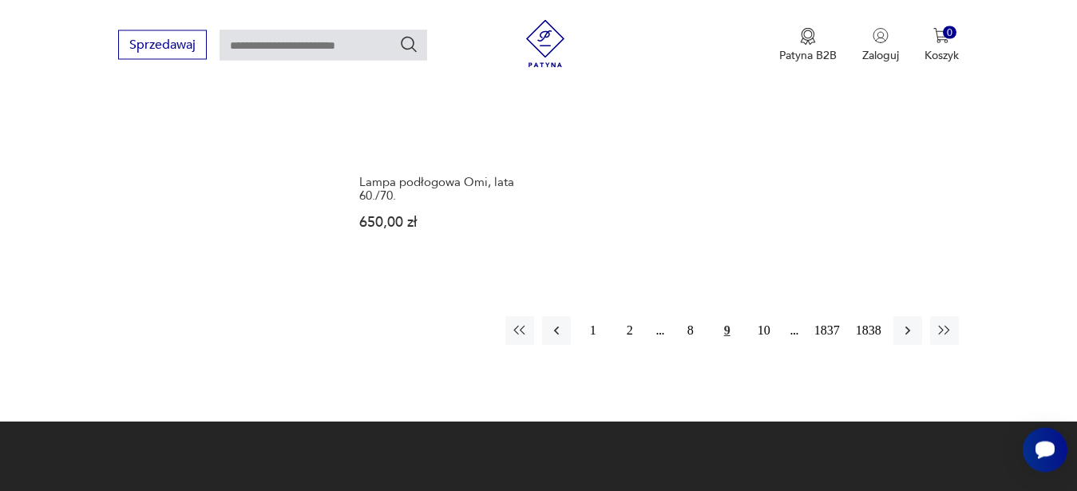
scroll to position [2112, 0]
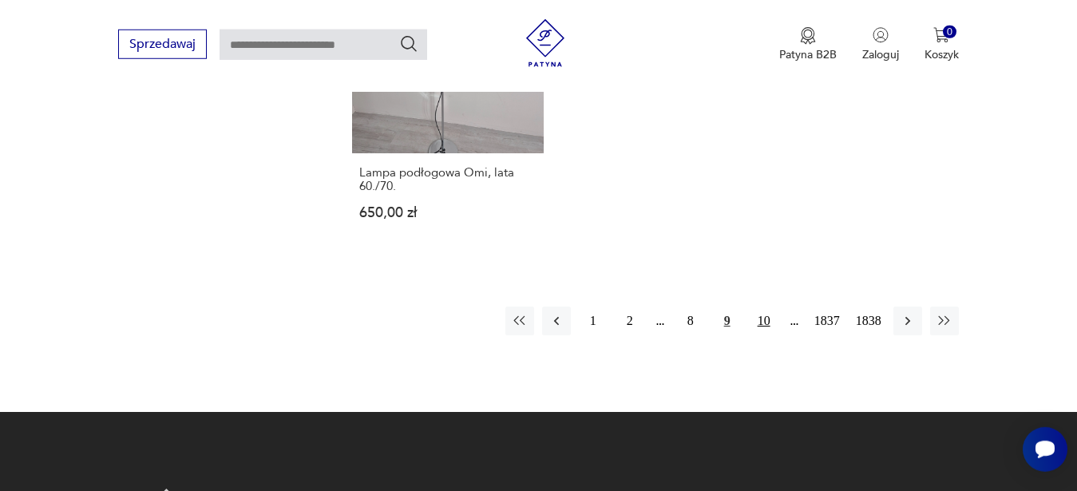
click at [759, 319] on button "10" at bounding box center [764, 321] width 29 height 29
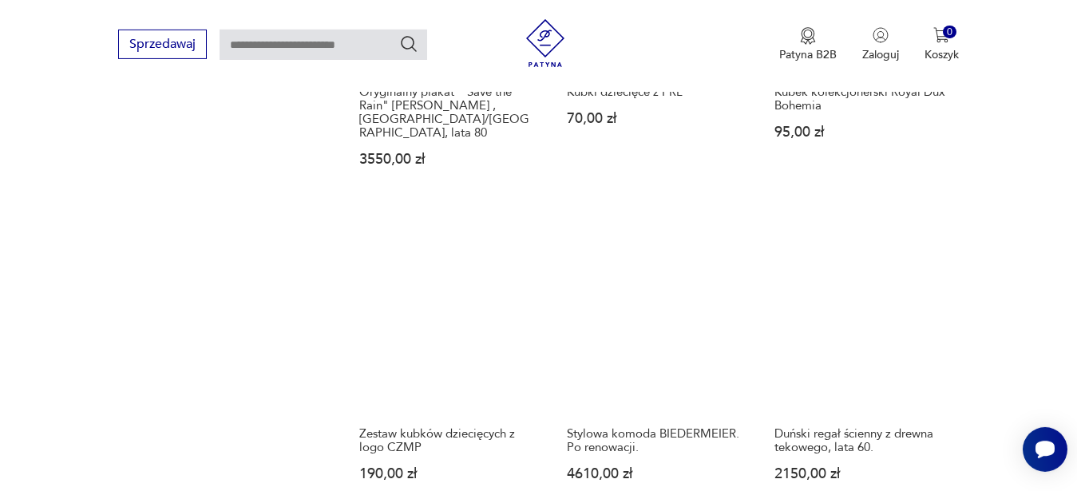
scroll to position [1282, 0]
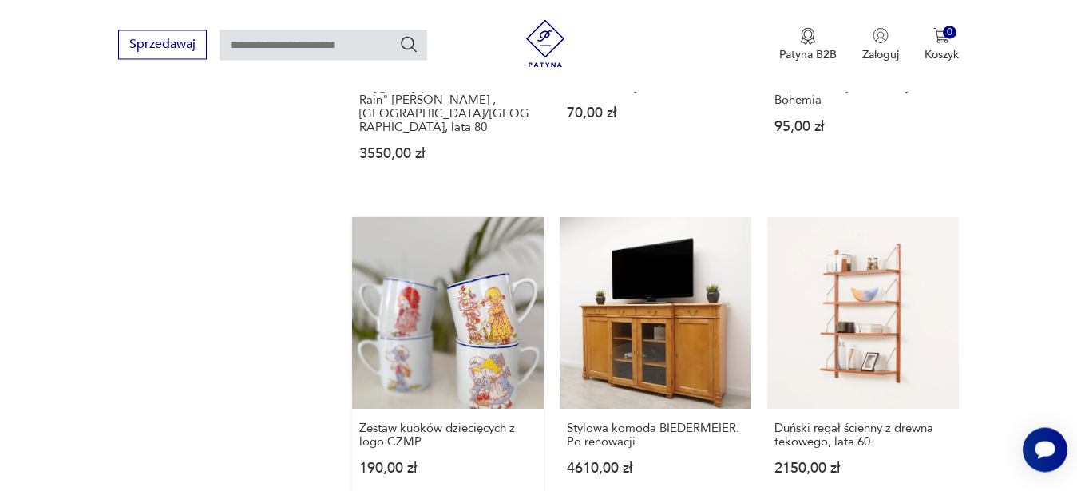
click at [466, 299] on link "Zestaw kubków dziecięcych z logo CZMP 190,00 zł" at bounding box center [448, 361] width 192 height 289
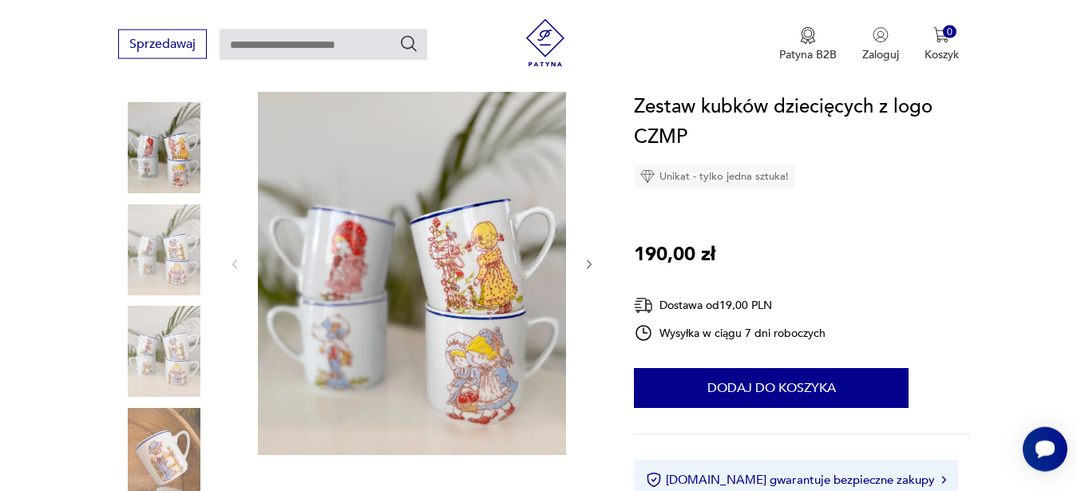
scroll to position [205, 0]
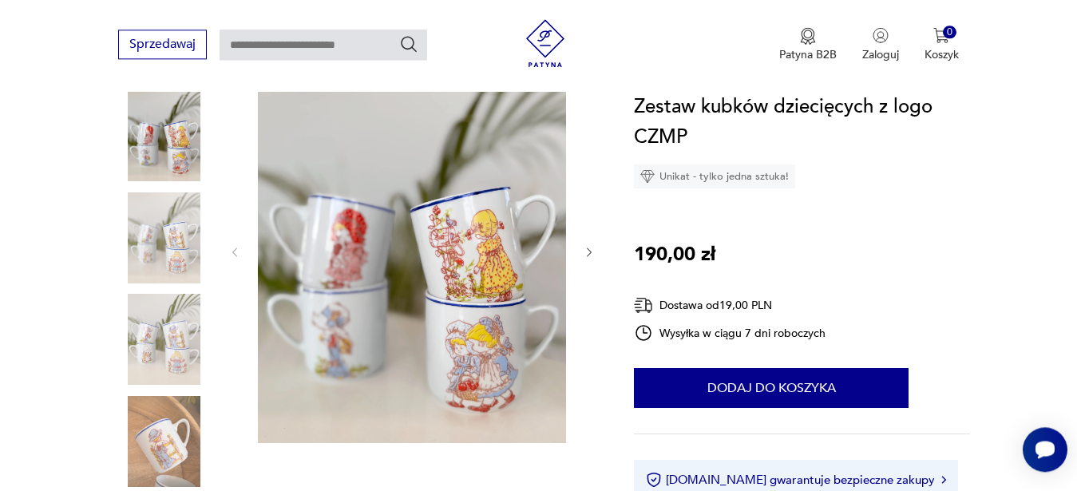
click at [528, 235] on img at bounding box center [412, 250] width 308 height 385
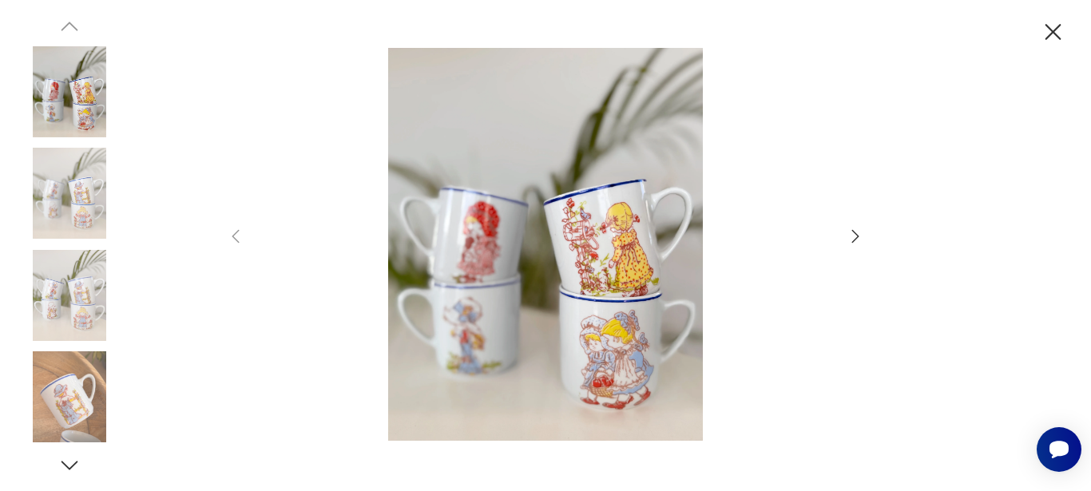
click at [851, 238] on icon "button" at bounding box center [855, 236] width 19 height 19
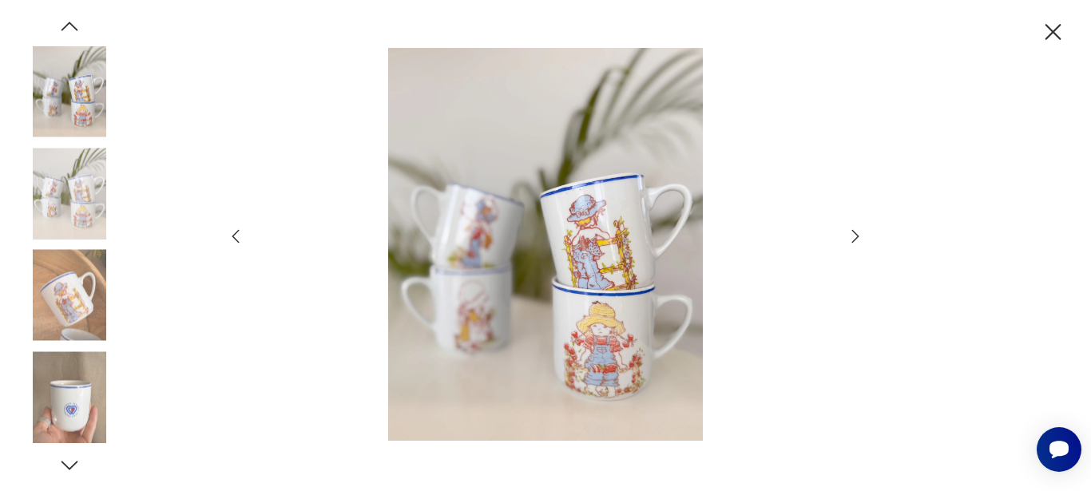
click at [851, 238] on icon "button" at bounding box center [855, 236] width 19 height 19
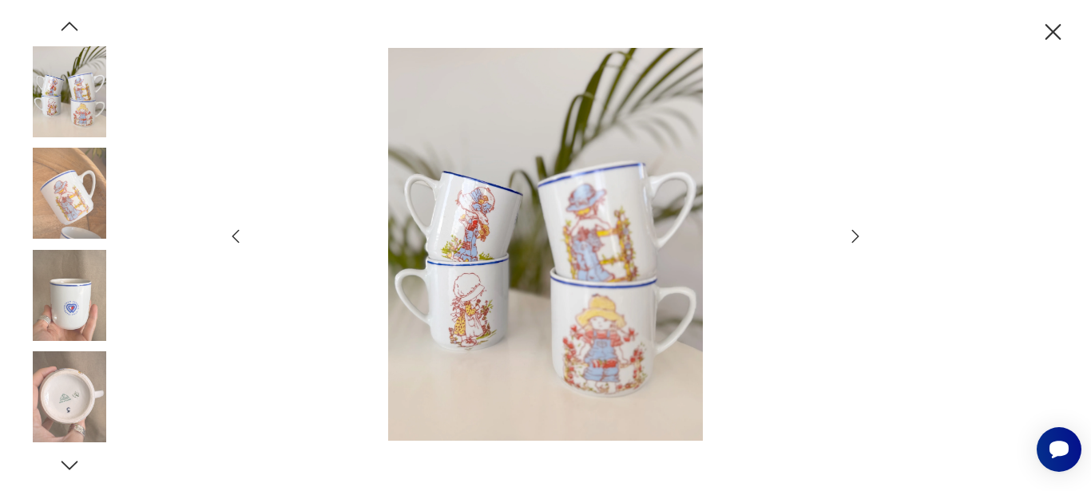
click at [851, 238] on icon "button" at bounding box center [855, 236] width 19 height 19
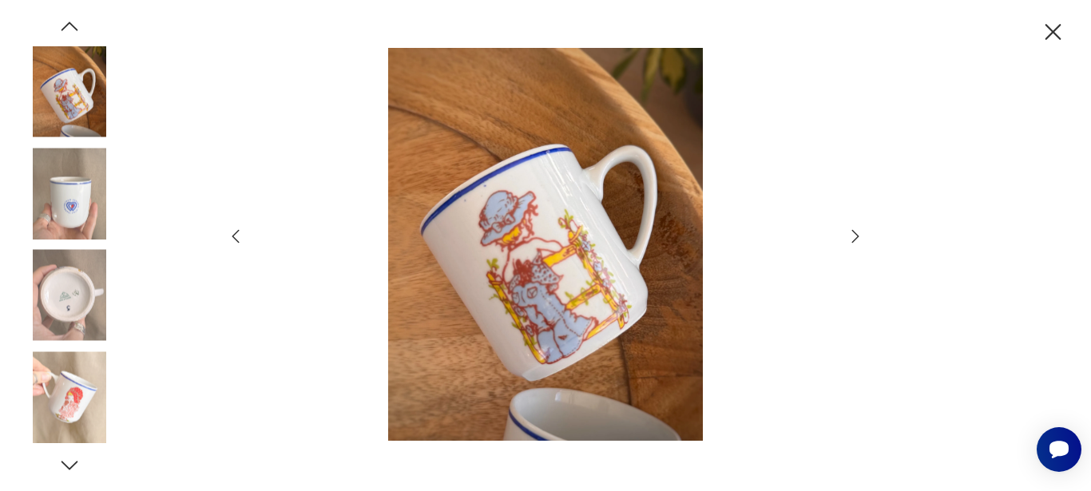
click at [851, 238] on icon "button" at bounding box center [855, 236] width 19 height 19
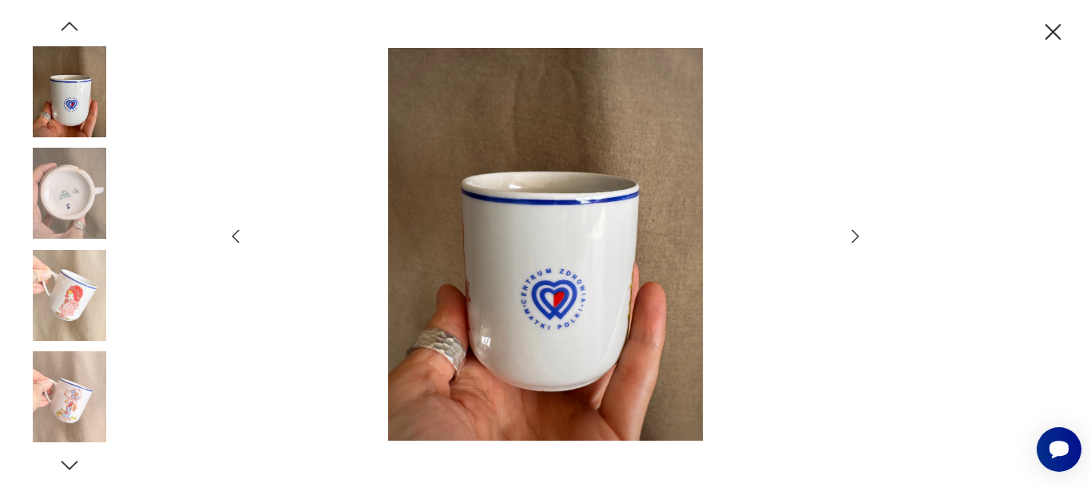
click at [851, 238] on icon "button" at bounding box center [855, 236] width 19 height 19
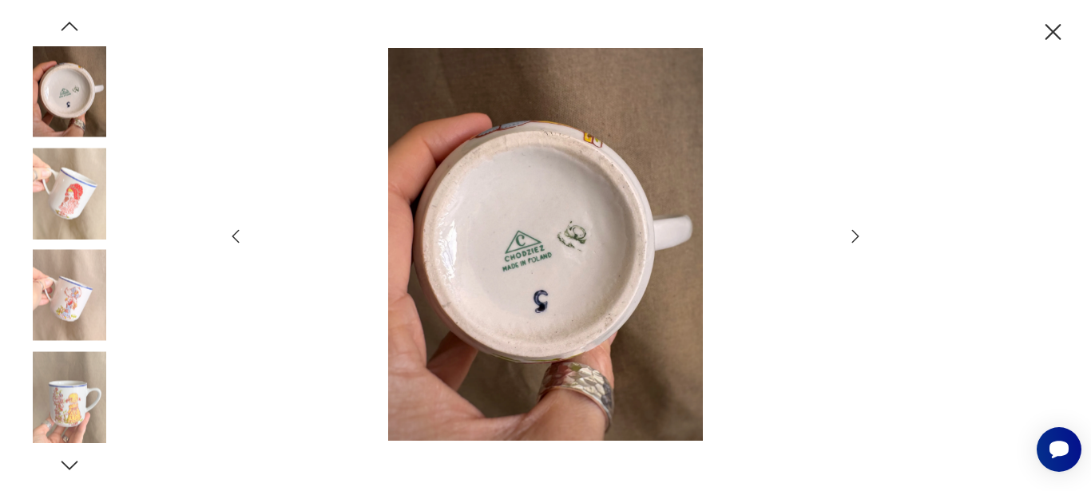
click at [851, 238] on icon "button" at bounding box center [855, 236] width 19 height 19
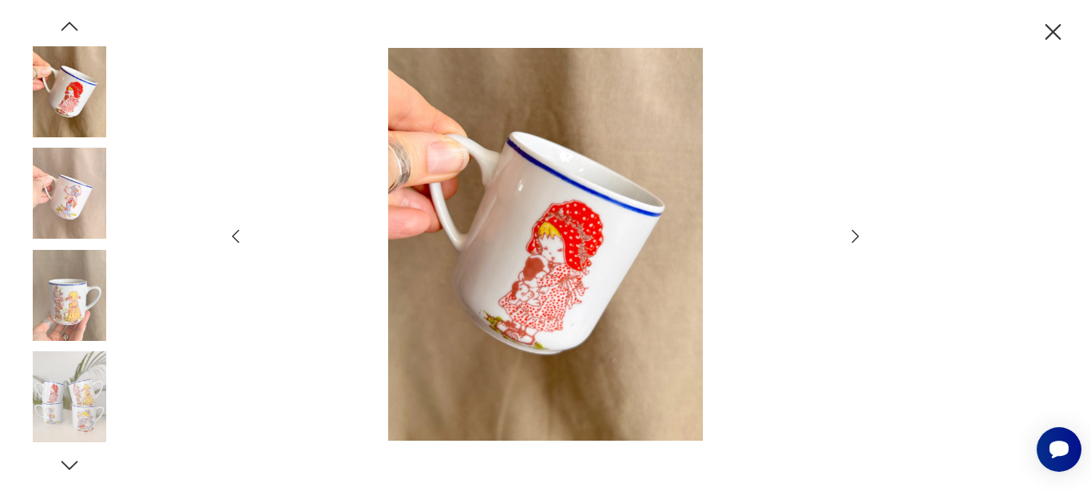
click at [851, 238] on icon "button" at bounding box center [855, 236] width 19 height 19
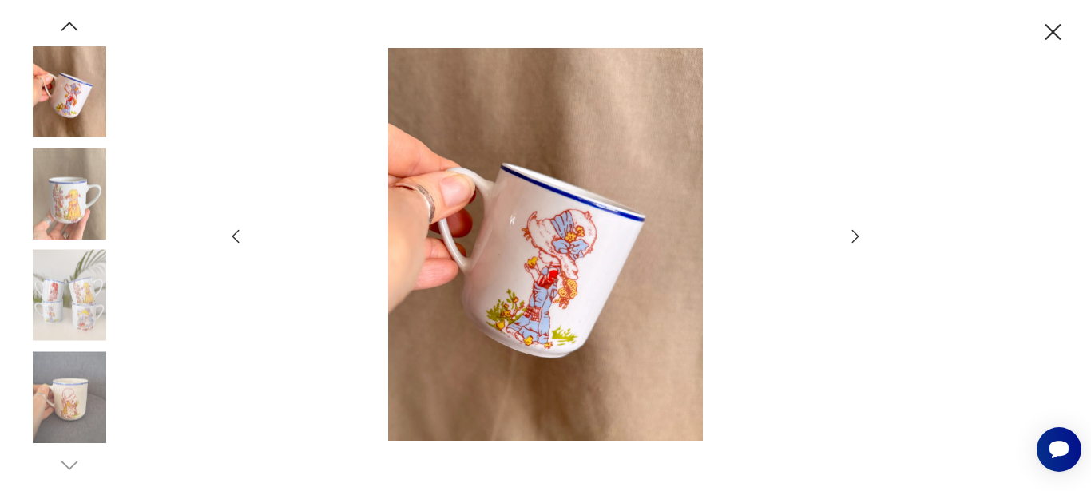
click at [851, 238] on icon "button" at bounding box center [855, 236] width 19 height 19
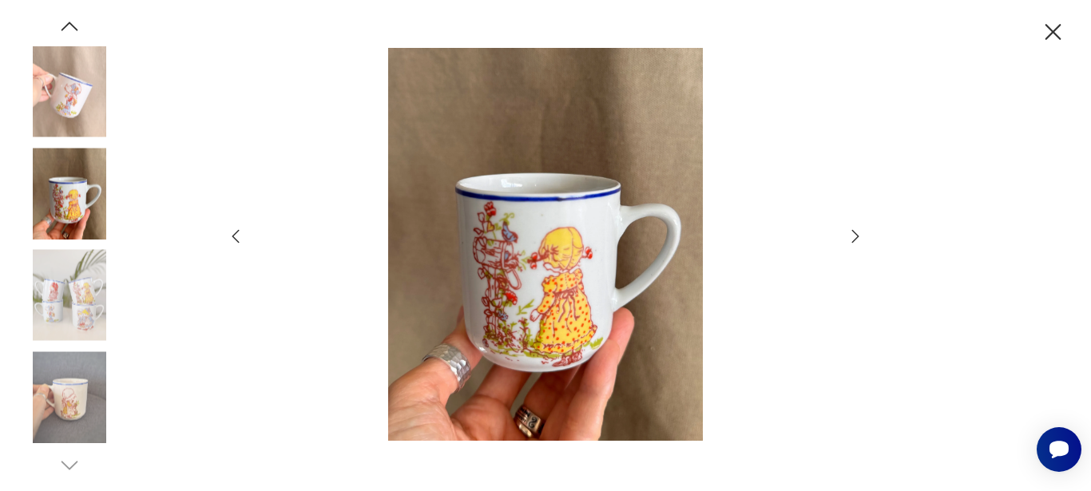
click at [851, 238] on icon "button" at bounding box center [855, 236] width 19 height 19
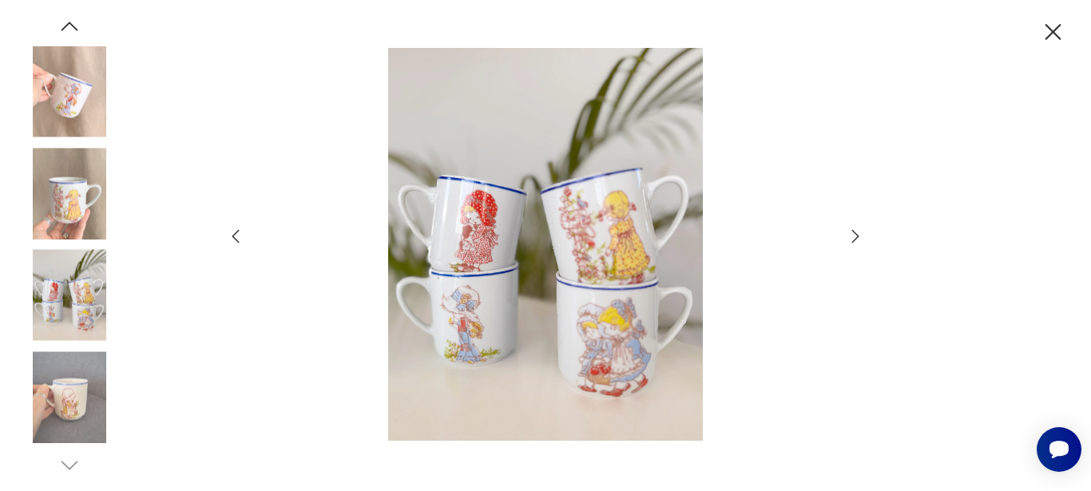
click at [1054, 31] on icon "button" at bounding box center [1053, 32] width 16 height 16
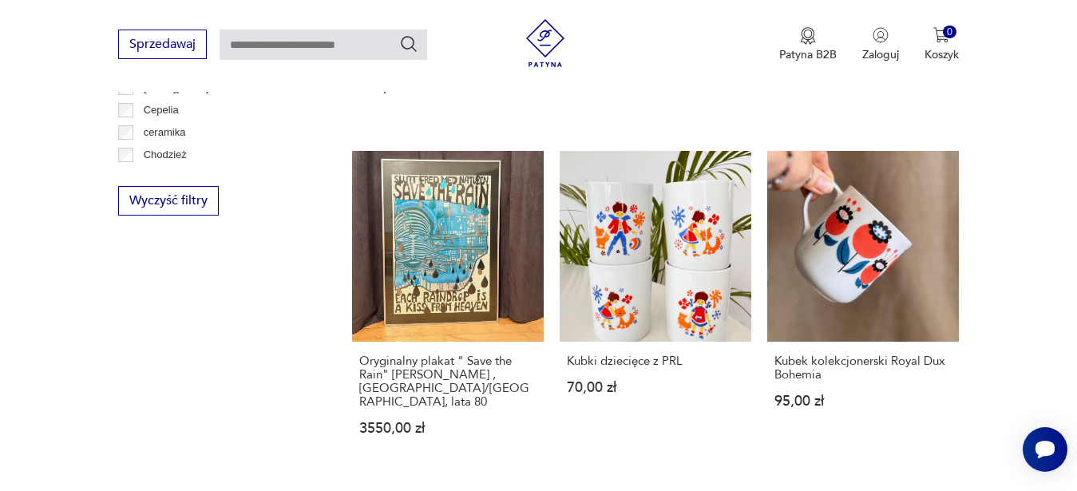
scroll to position [1009, 0]
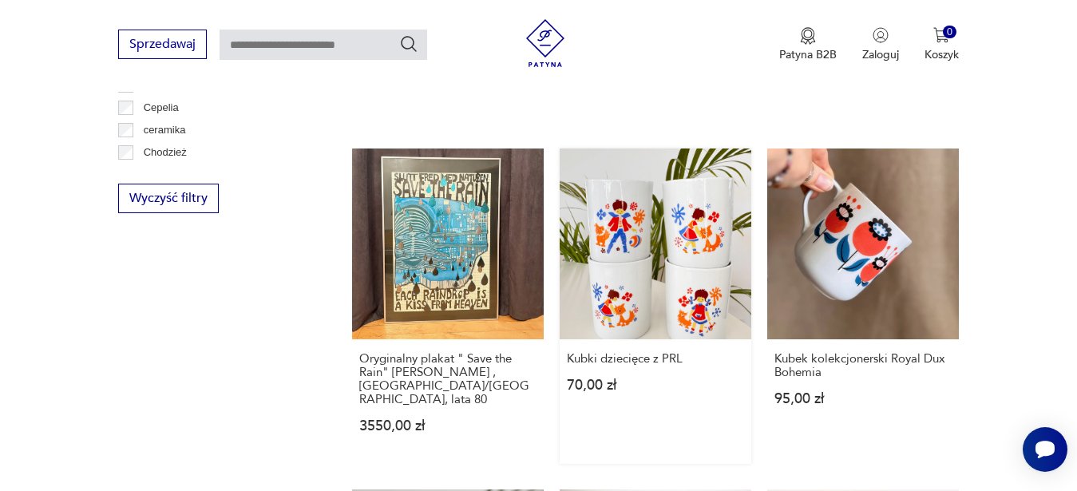
click at [633, 236] on link "Kubki dziecięce z PRL 70,00 zł" at bounding box center [656, 307] width 192 height 316
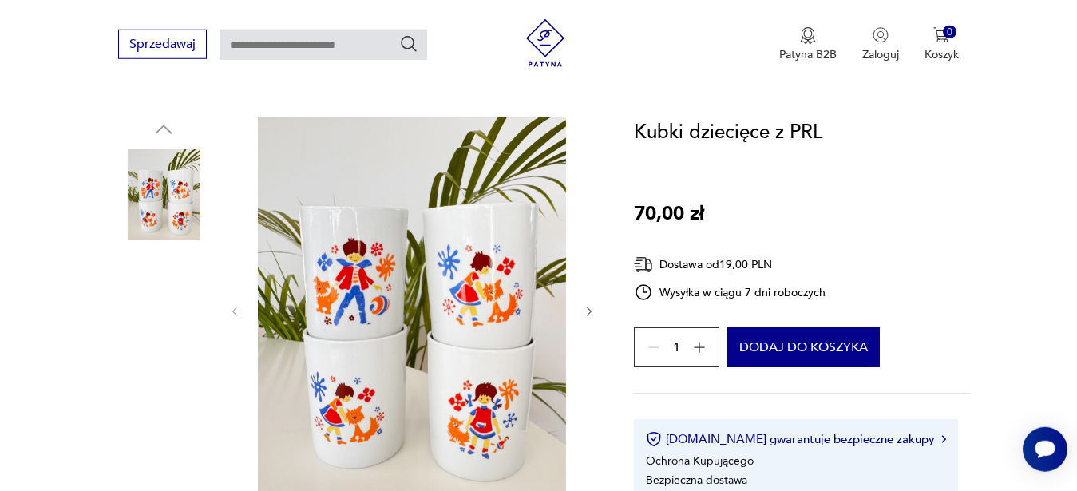
scroll to position [152, 0]
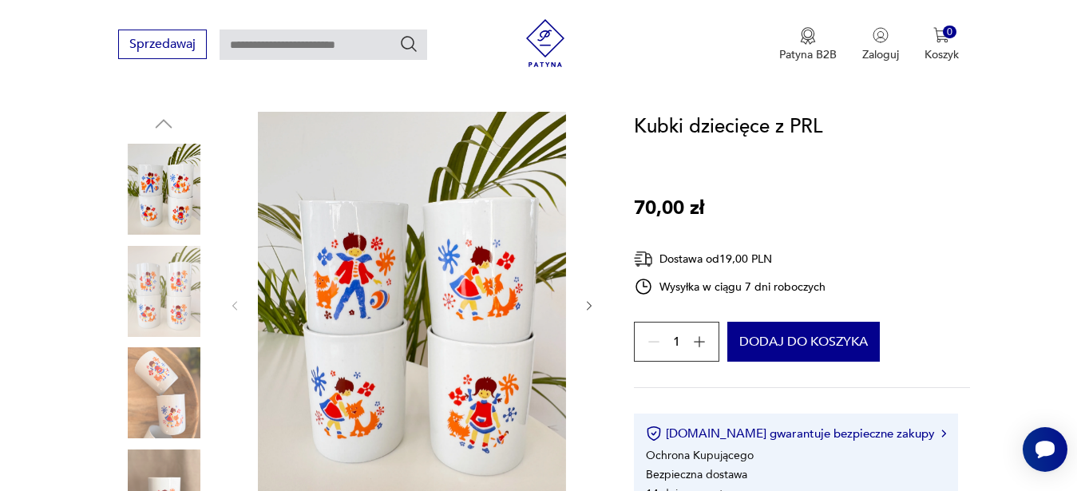
click at [469, 287] on img at bounding box center [412, 304] width 308 height 385
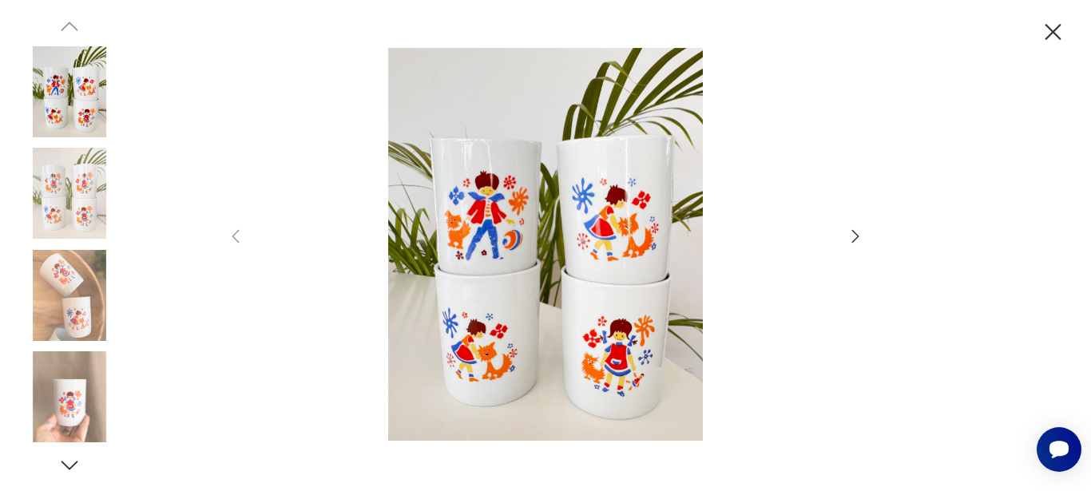
click at [856, 238] on icon "button" at bounding box center [855, 235] width 7 height 13
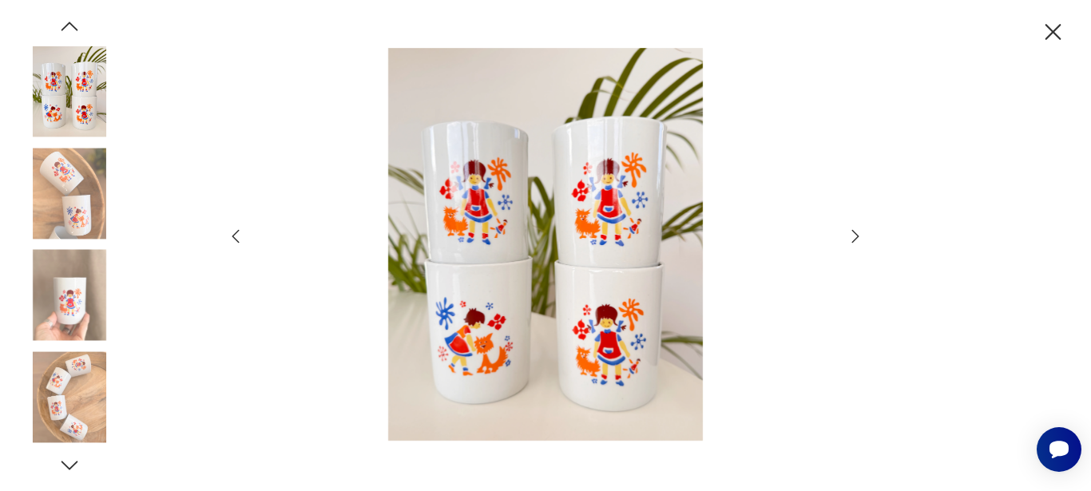
click at [856, 236] on icon "button" at bounding box center [855, 236] width 19 height 19
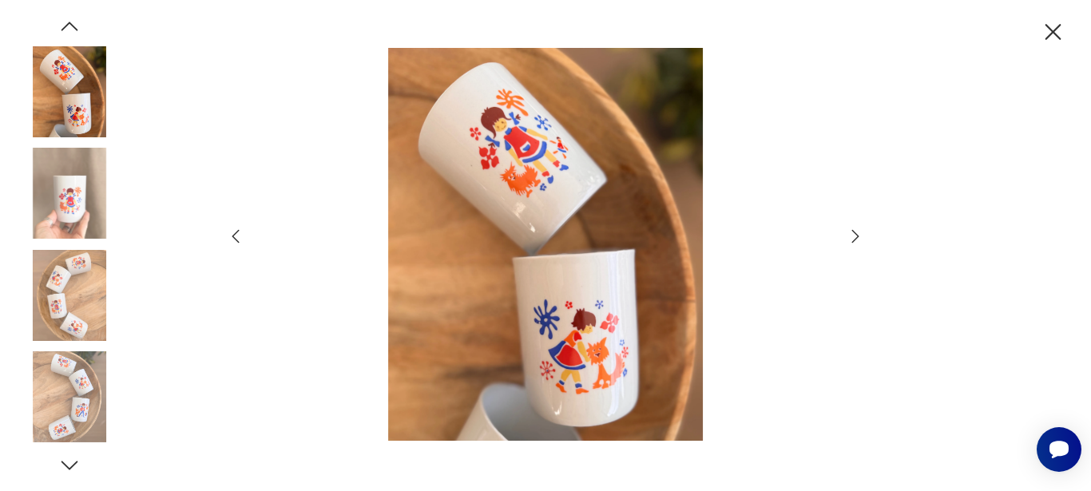
click at [856, 238] on icon "button" at bounding box center [855, 235] width 7 height 13
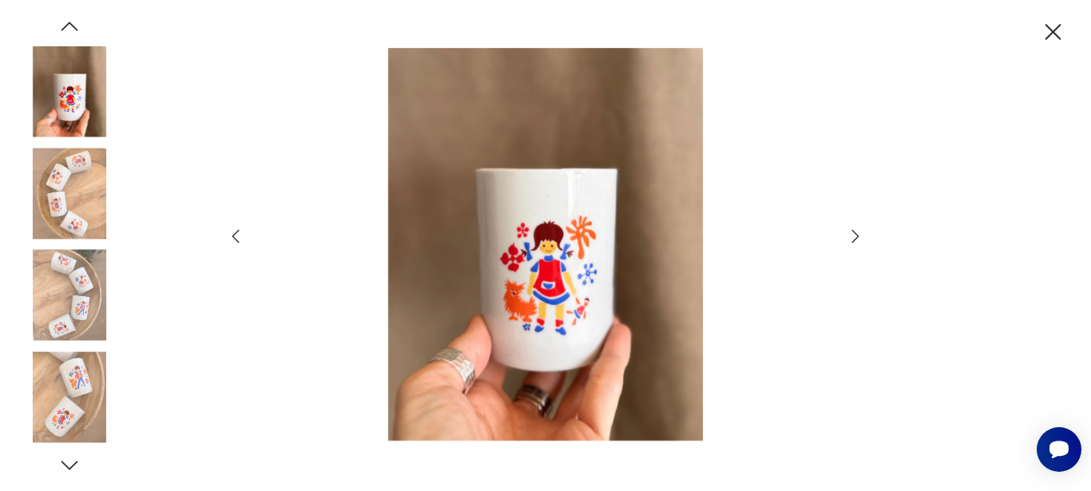
click at [856, 238] on icon "button" at bounding box center [855, 235] width 7 height 13
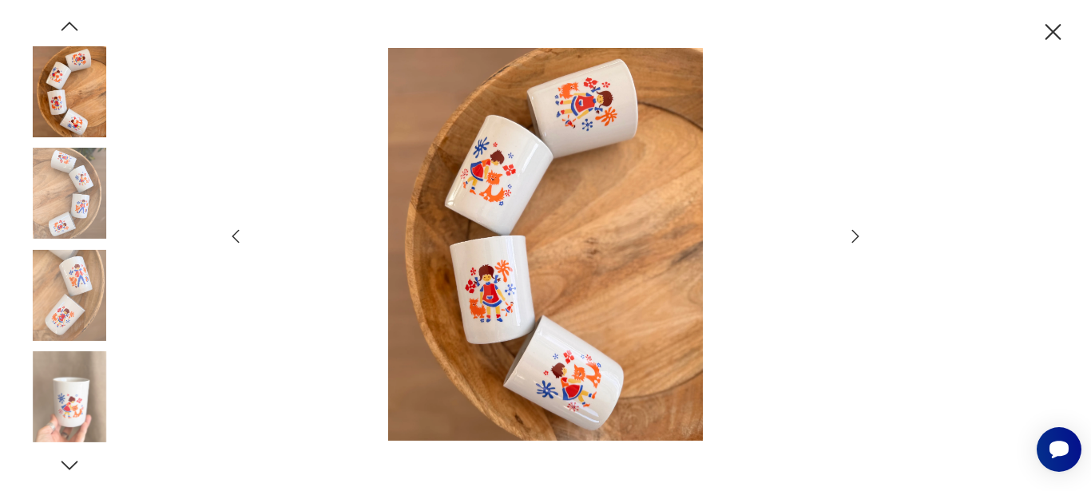
click at [856, 238] on icon "button" at bounding box center [855, 235] width 7 height 13
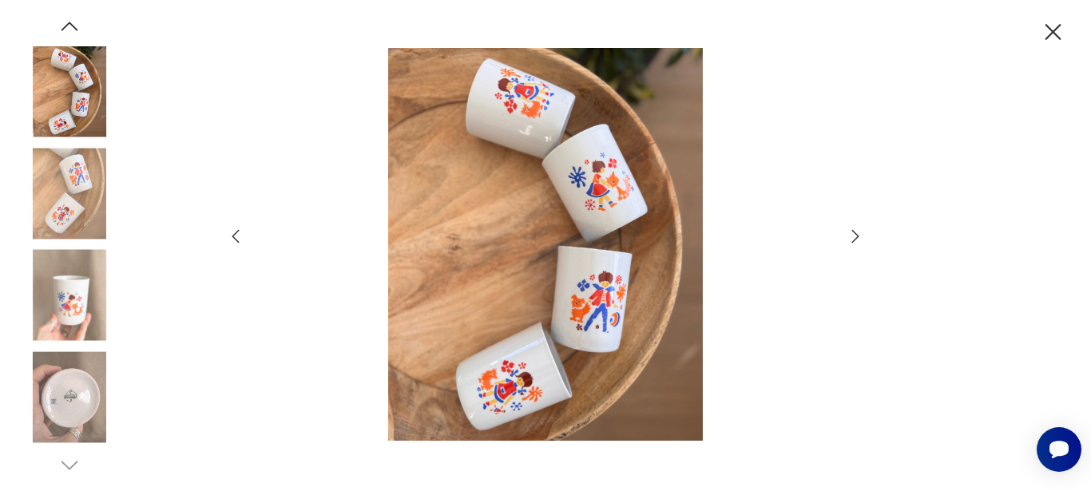
click at [856, 238] on icon "button" at bounding box center [855, 235] width 7 height 13
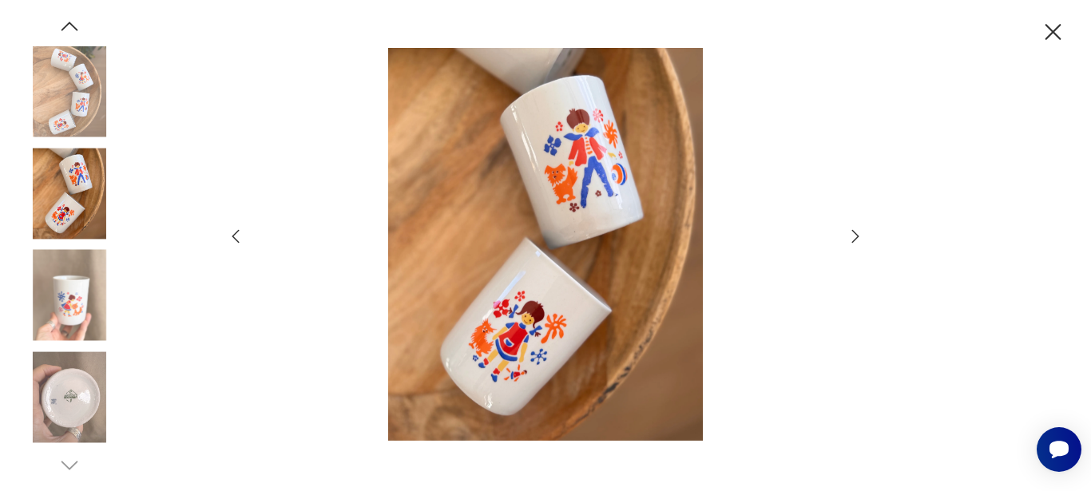
click at [854, 236] on icon "button" at bounding box center [855, 236] width 19 height 19
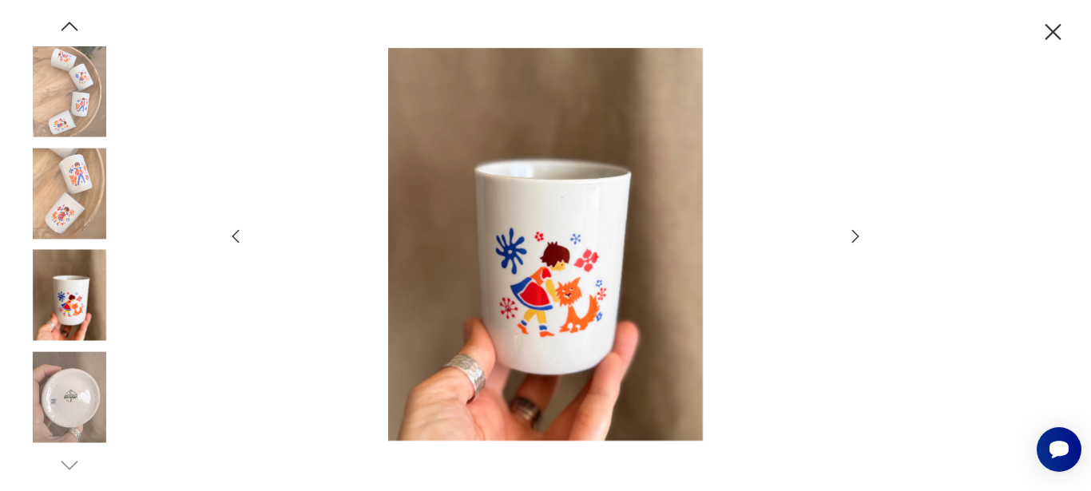
click at [854, 236] on icon "button" at bounding box center [855, 236] width 19 height 19
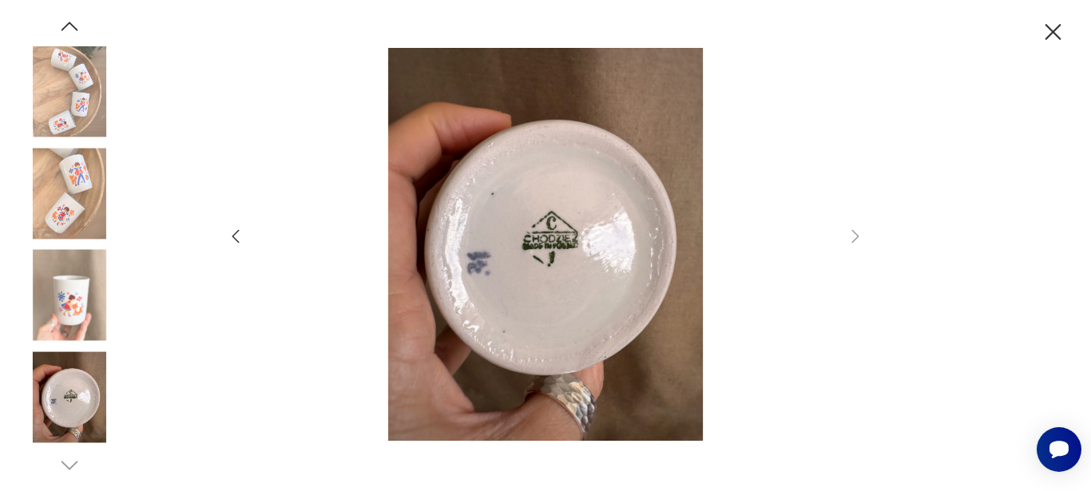
click at [1046, 39] on icon "button" at bounding box center [1053, 32] width 16 height 16
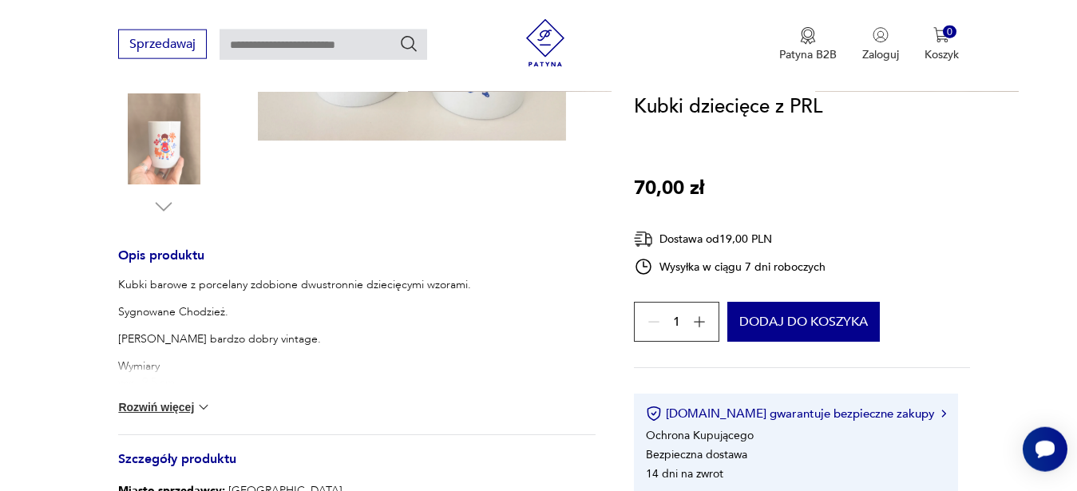
scroll to position [524, 0]
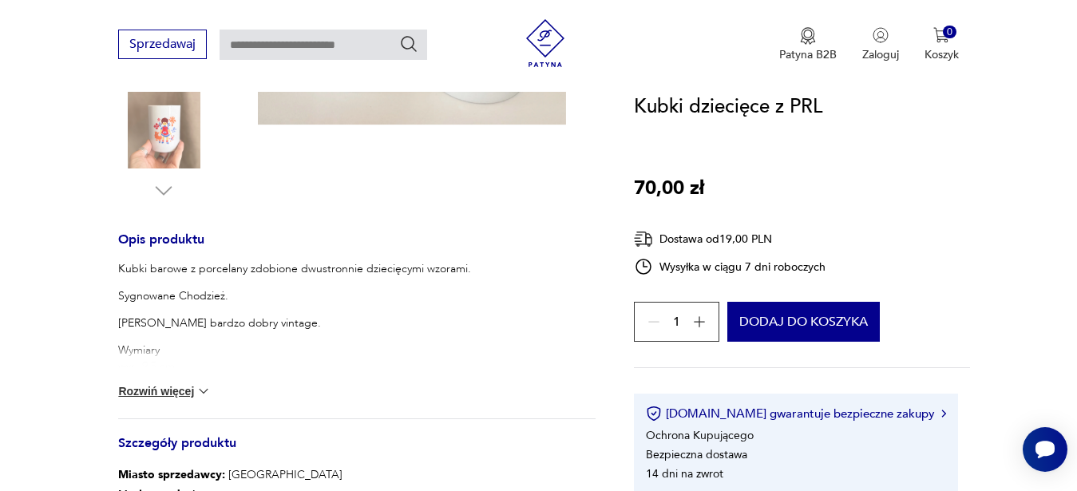
click at [185, 390] on button "Rozwiń więcej" at bounding box center [164, 391] width 93 height 16
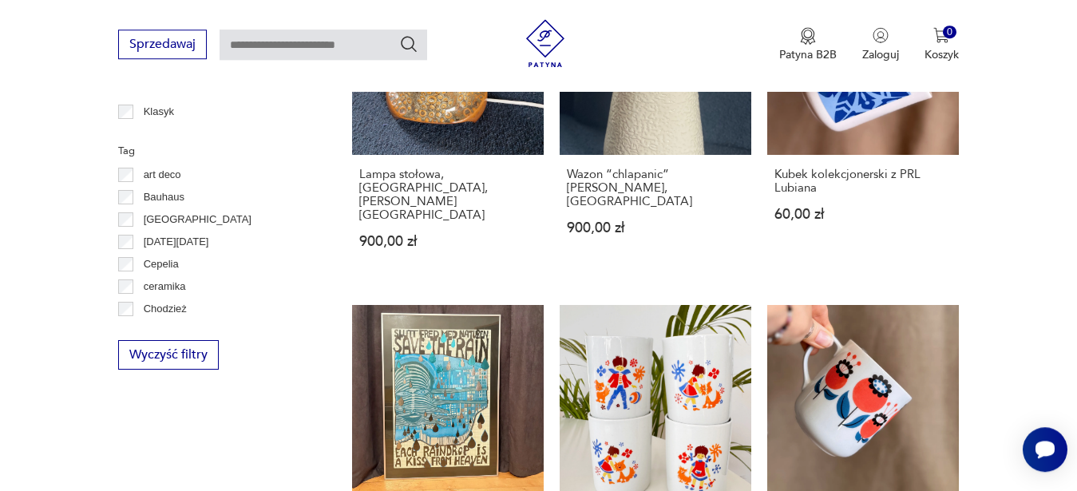
scroll to position [863, 0]
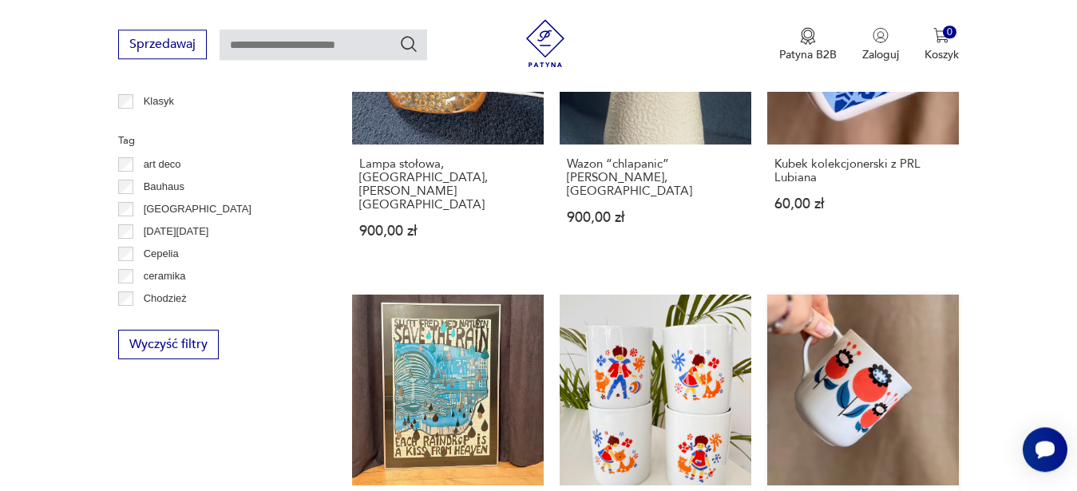
click at [913, 307] on link "Kubek kolekcjonerski Royal Dux Bohemia 95,00 zł" at bounding box center [863, 453] width 192 height 316
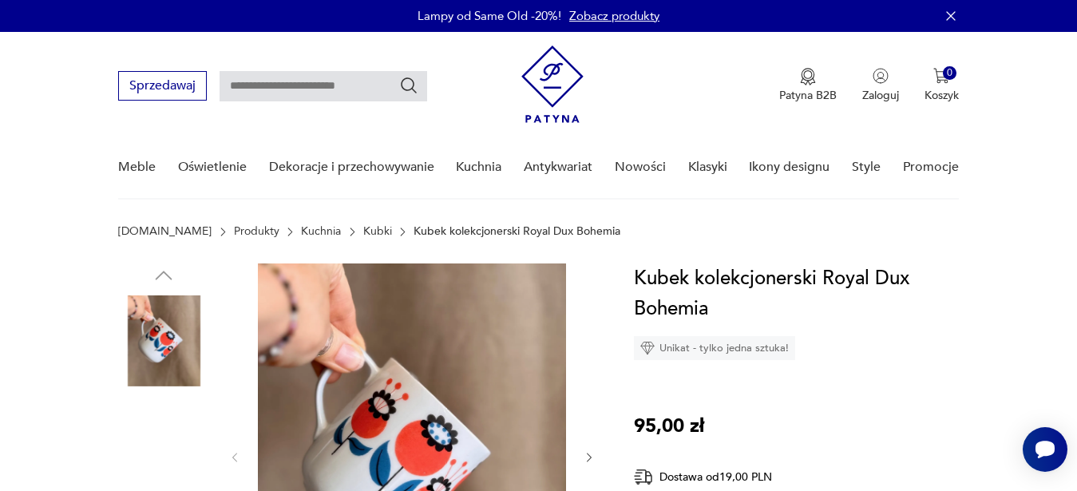
scroll to position [275, 0]
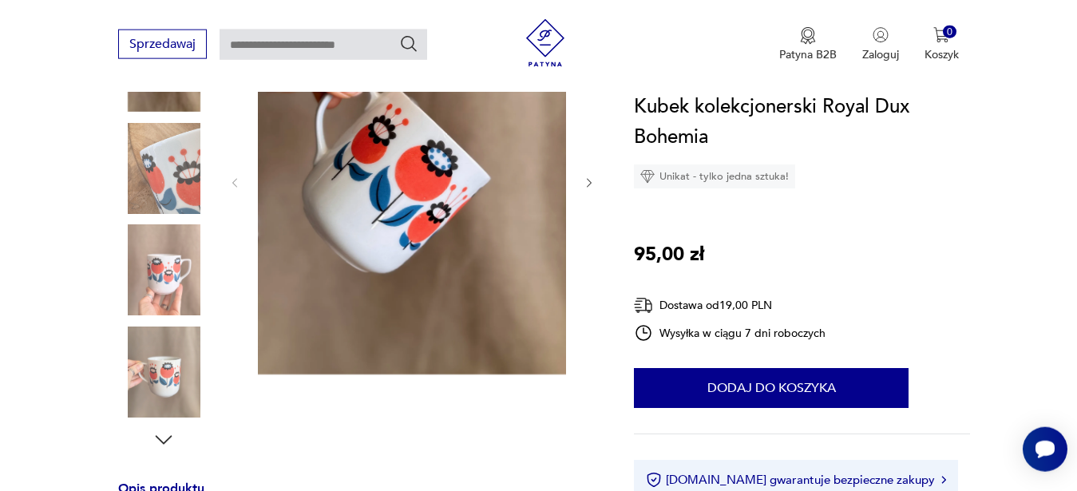
click at [588, 181] on icon "button" at bounding box center [590, 183] width 14 height 14
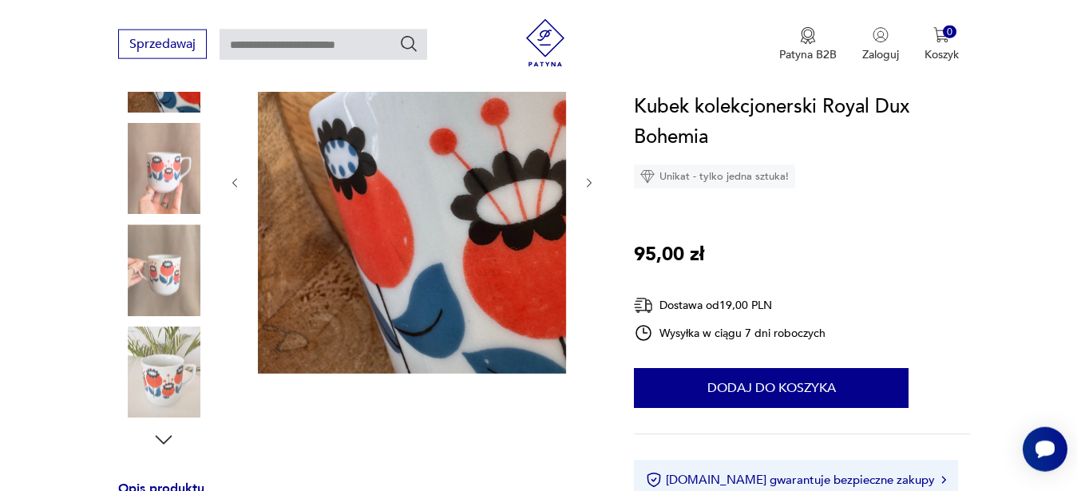
click at [588, 181] on icon "button" at bounding box center [590, 183] width 14 height 14
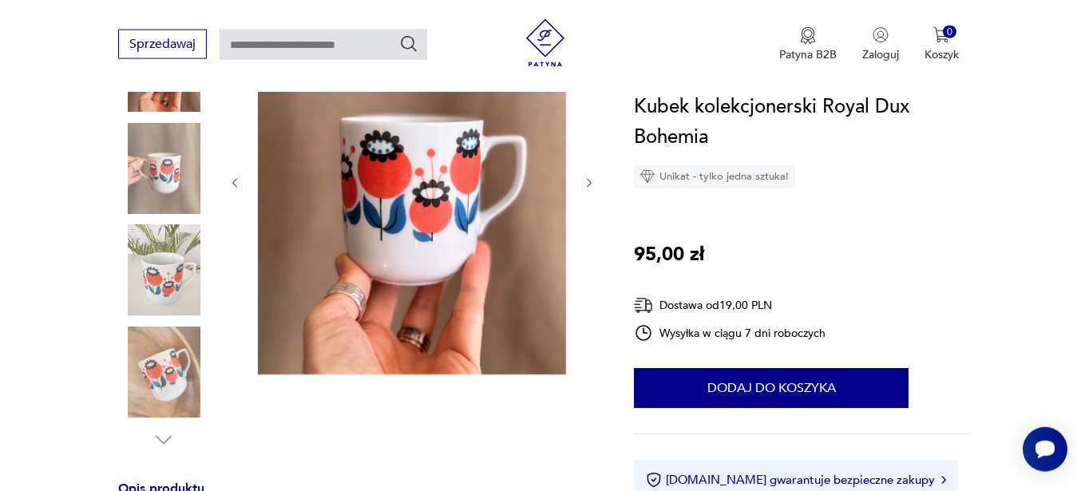
click at [588, 181] on icon "button" at bounding box center [590, 183] width 14 height 14
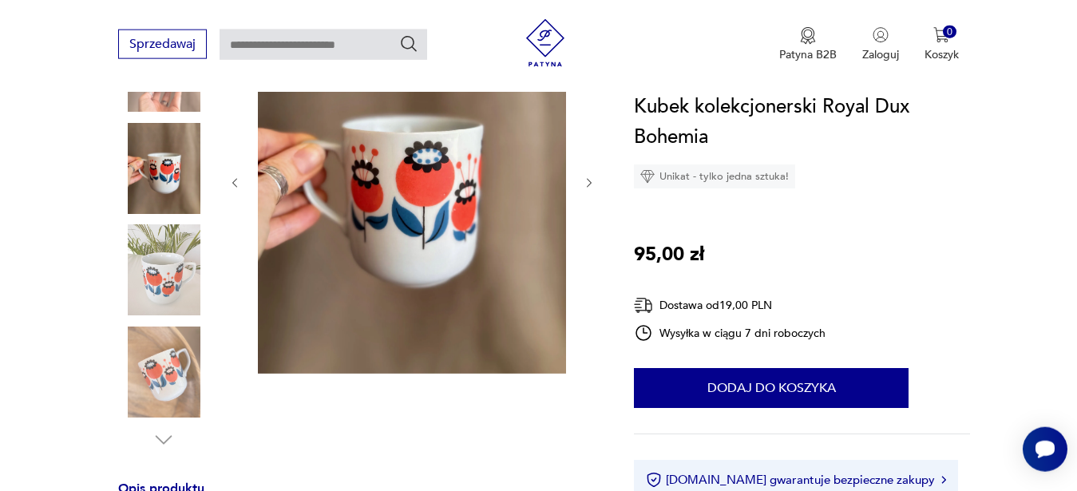
click at [588, 181] on icon "button" at bounding box center [590, 183] width 14 height 14
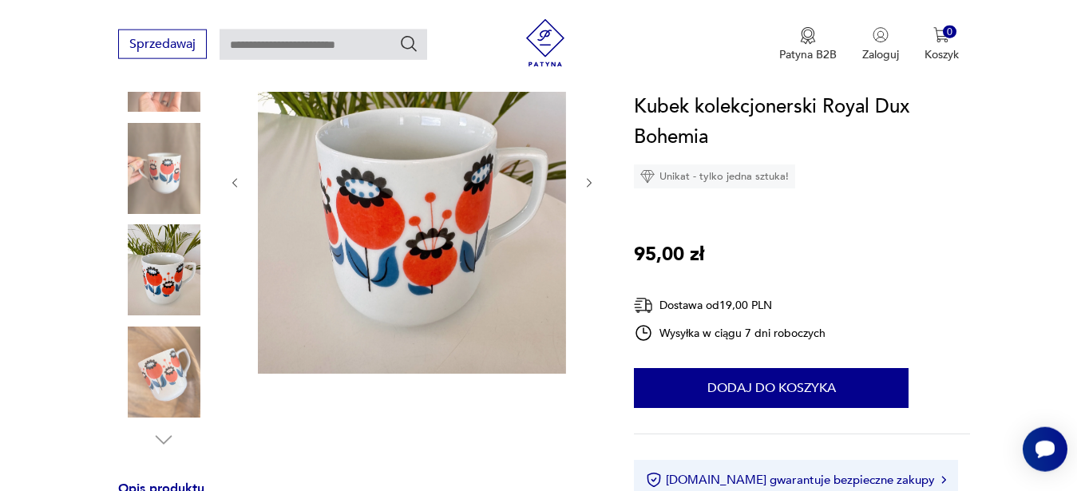
click at [588, 181] on icon "button" at bounding box center [590, 183] width 14 height 14
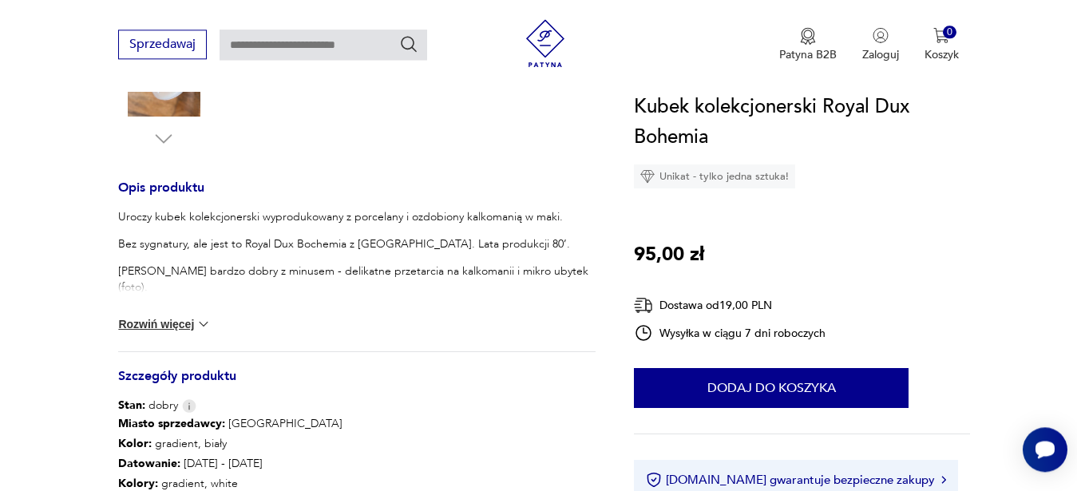
scroll to position [647, 0]
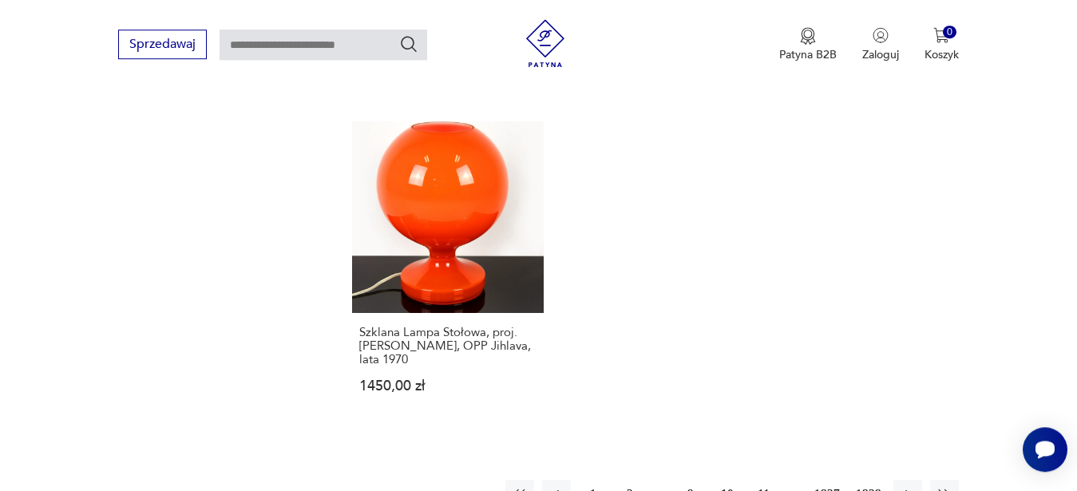
scroll to position [2041, 0]
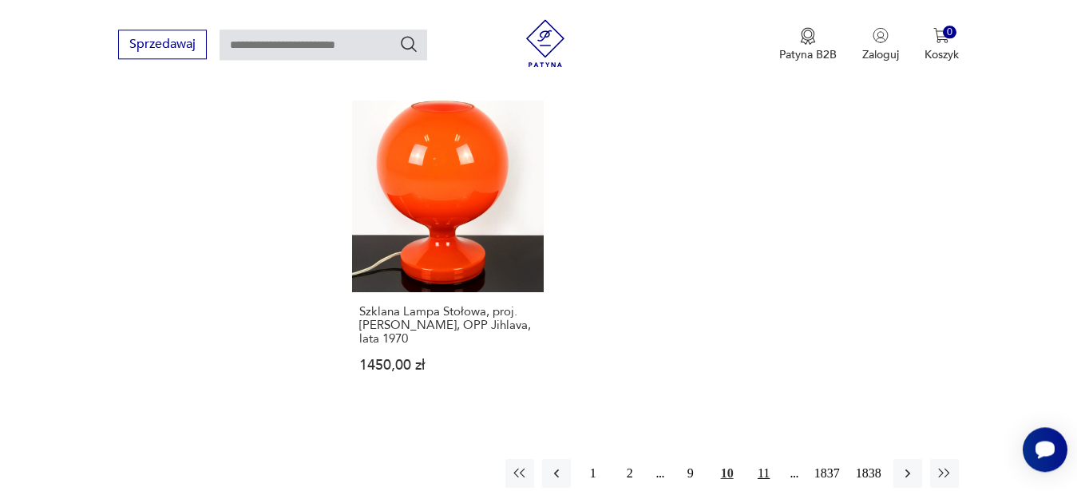
click at [768, 459] on button "11" at bounding box center [764, 473] width 29 height 29
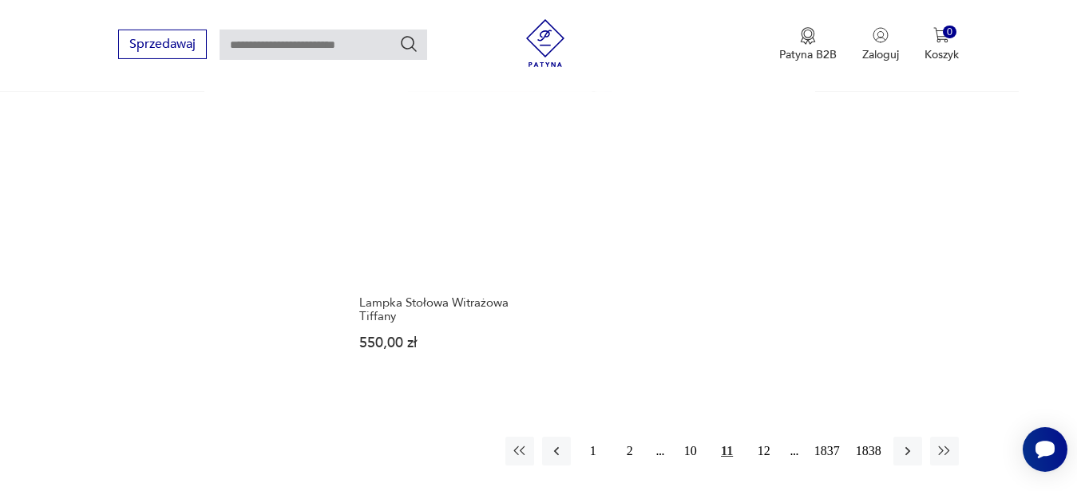
scroll to position [2067, 0]
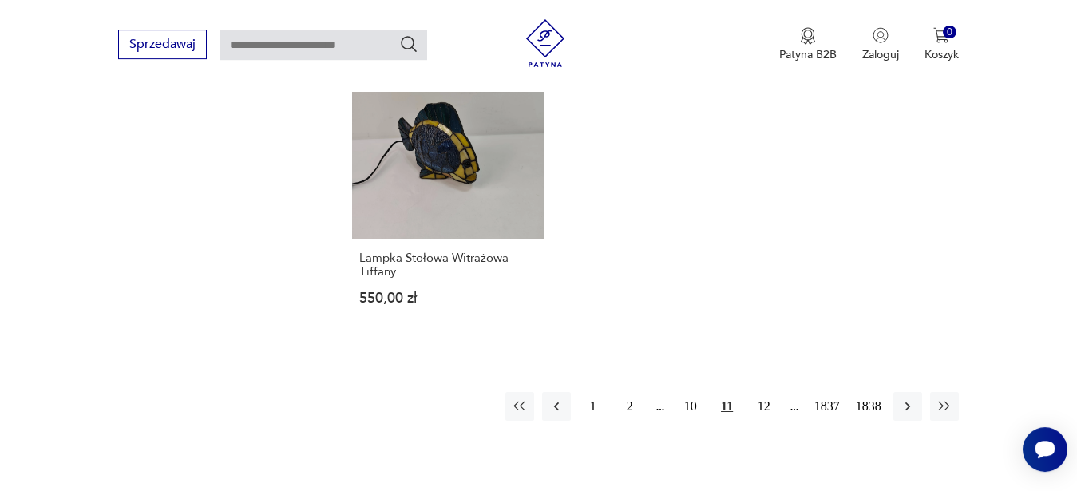
click at [370, 41] on input "text" at bounding box center [324, 45] width 208 height 30
type input "*******"
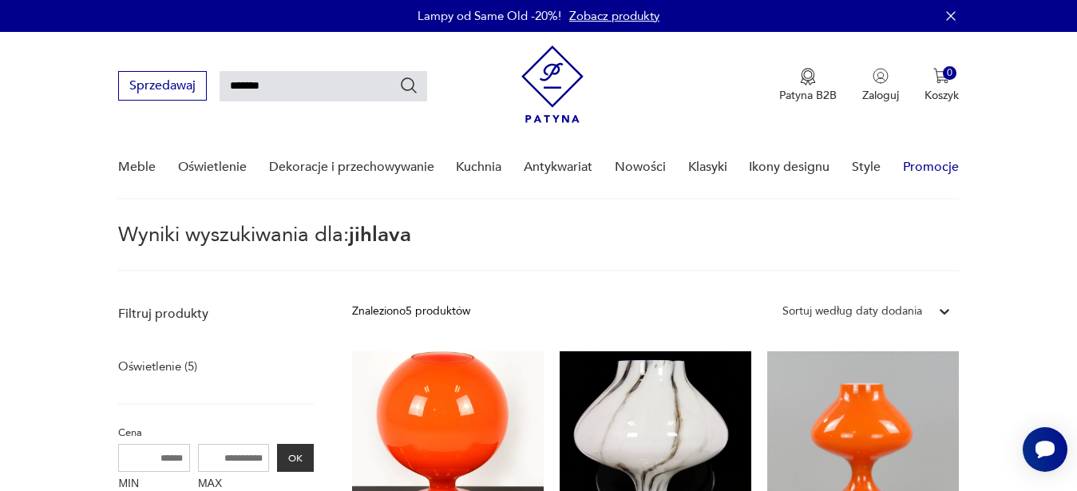
click at [933, 161] on link "Promocje" at bounding box center [931, 167] width 56 height 61
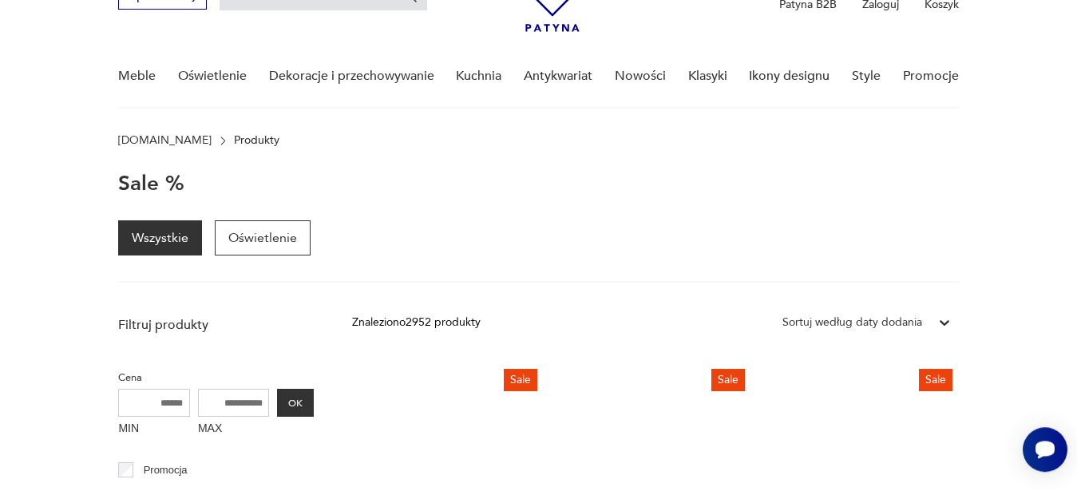
scroll to position [75, 0]
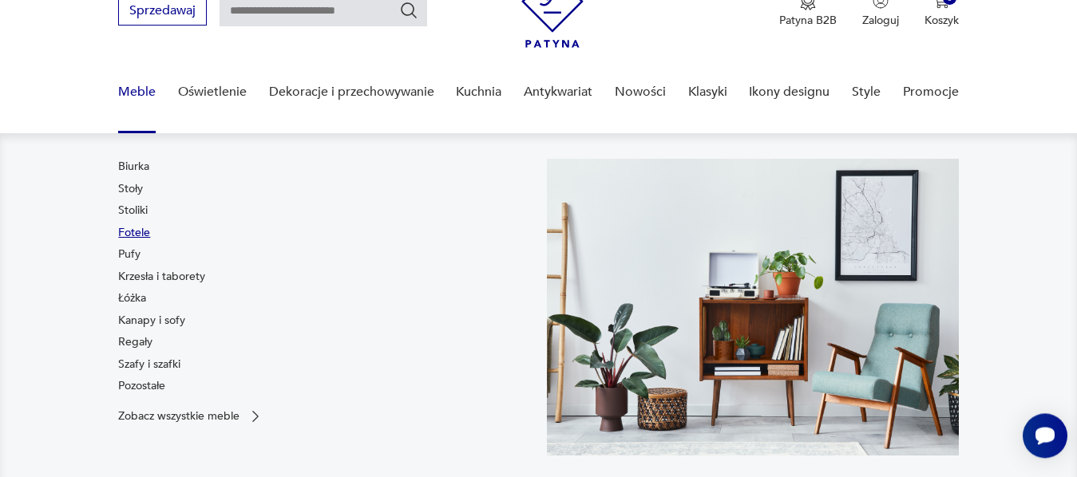
click at [137, 231] on link "Fotele" at bounding box center [134, 233] width 32 height 16
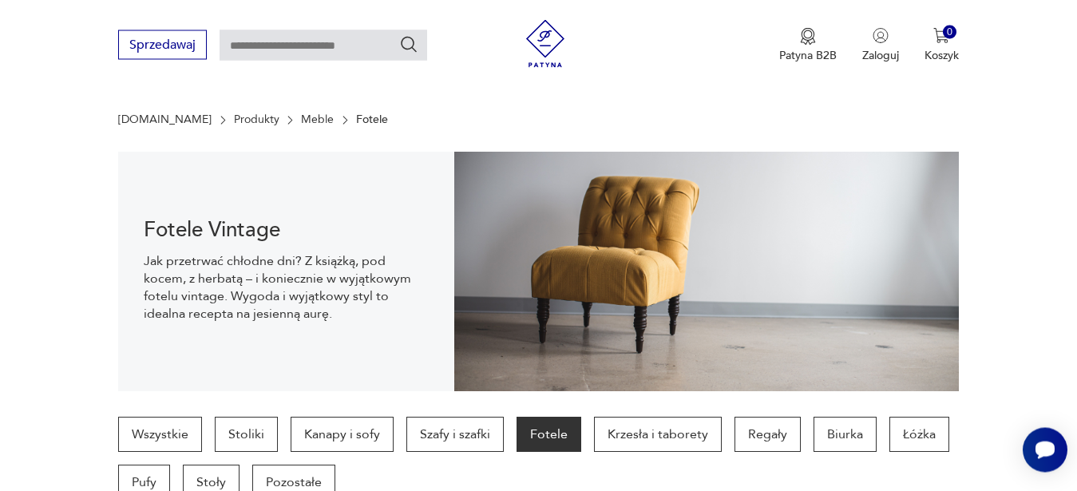
scroll to position [566, 0]
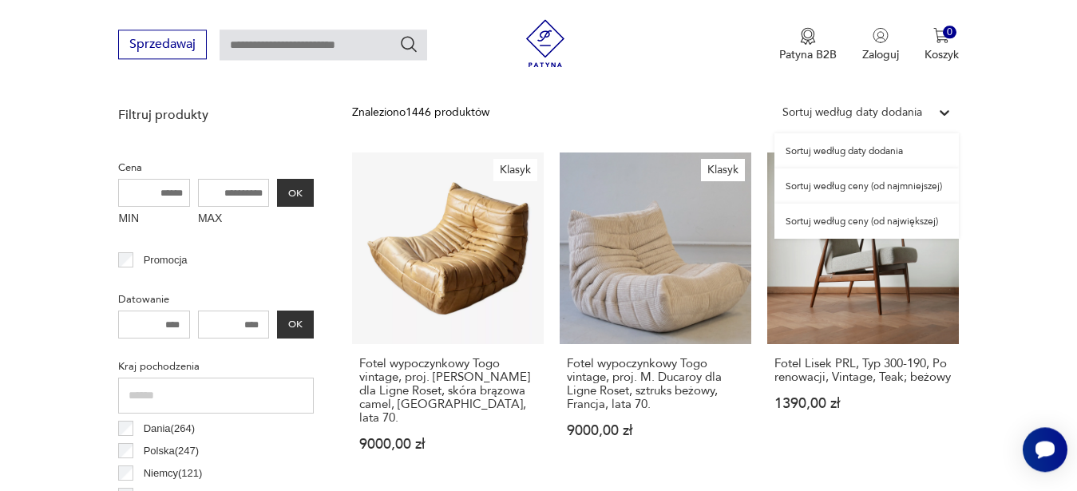
click at [831, 110] on div "Sortuj według daty dodania" at bounding box center [852, 113] width 140 height 18
click at [872, 184] on div "Sortuj według ceny (od najmniejszej)" at bounding box center [867, 185] width 184 height 35
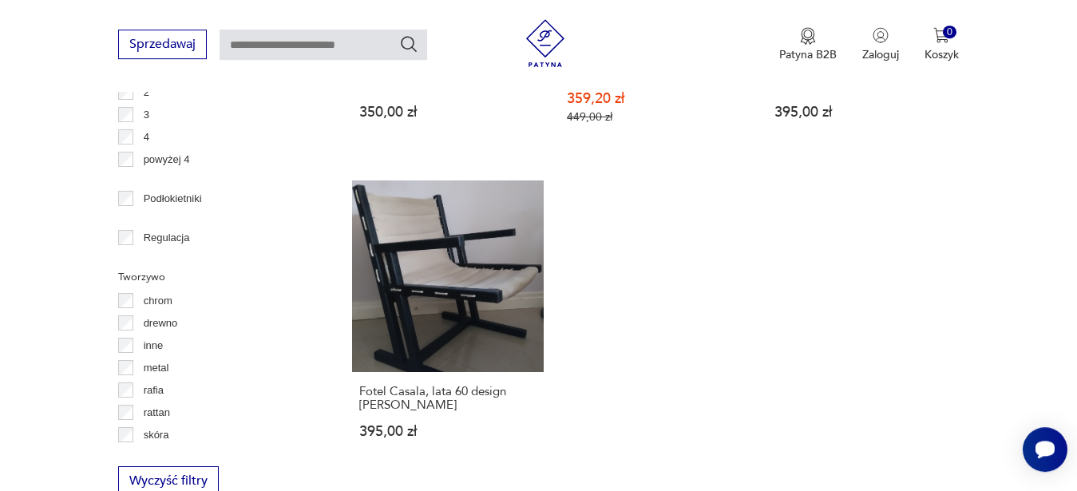
scroll to position [2192, 0]
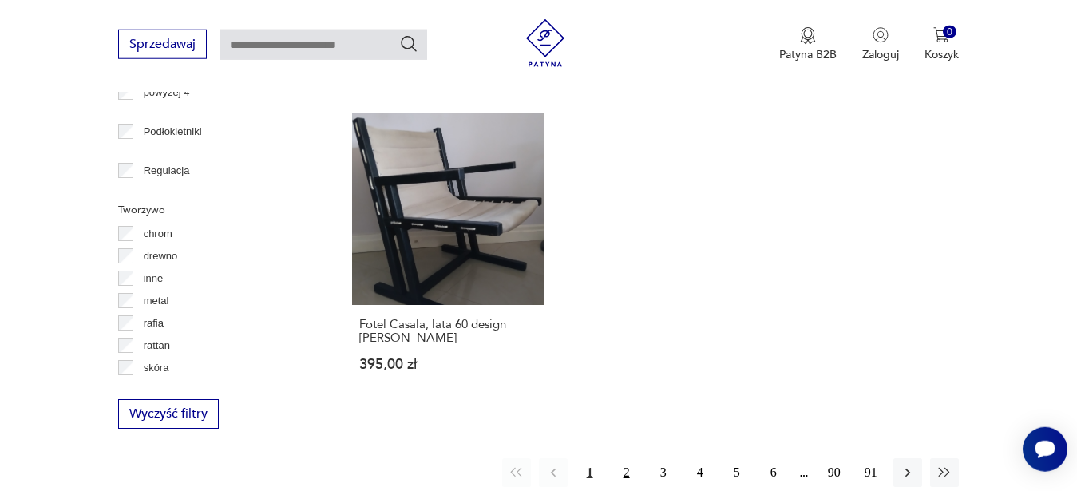
click at [632, 478] on button "2" at bounding box center [626, 472] width 29 height 29
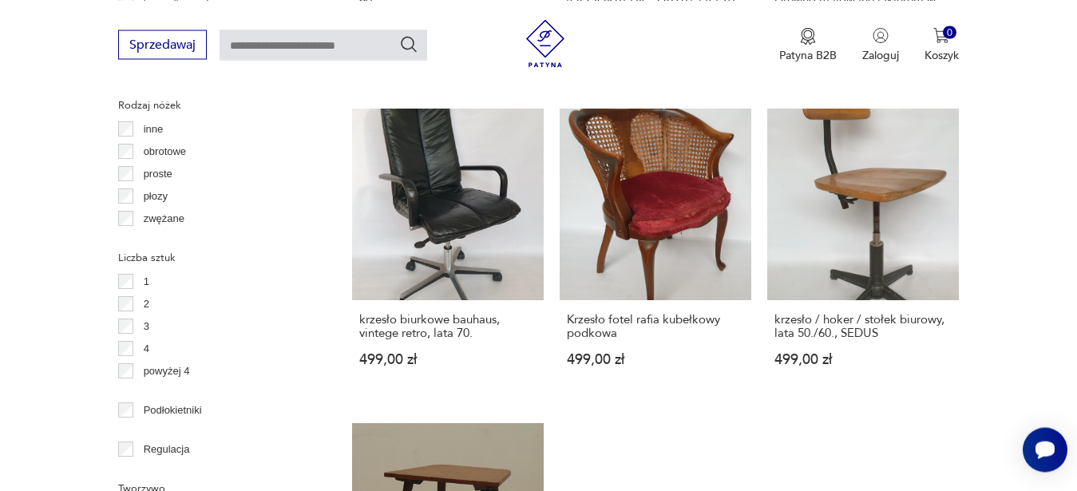
scroll to position [2285, 0]
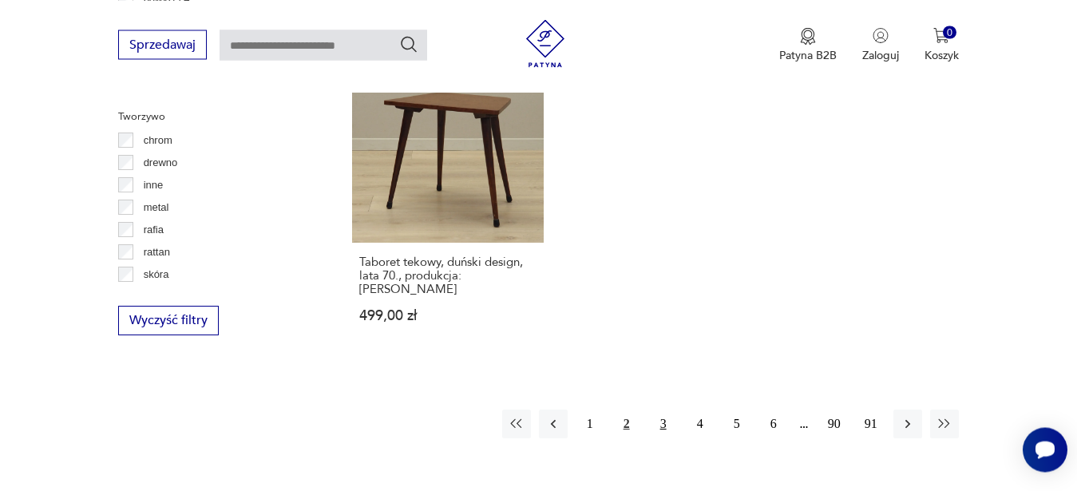
click at [664, 410] on button "3" at bounding box center [663, 424] width 29 height 29
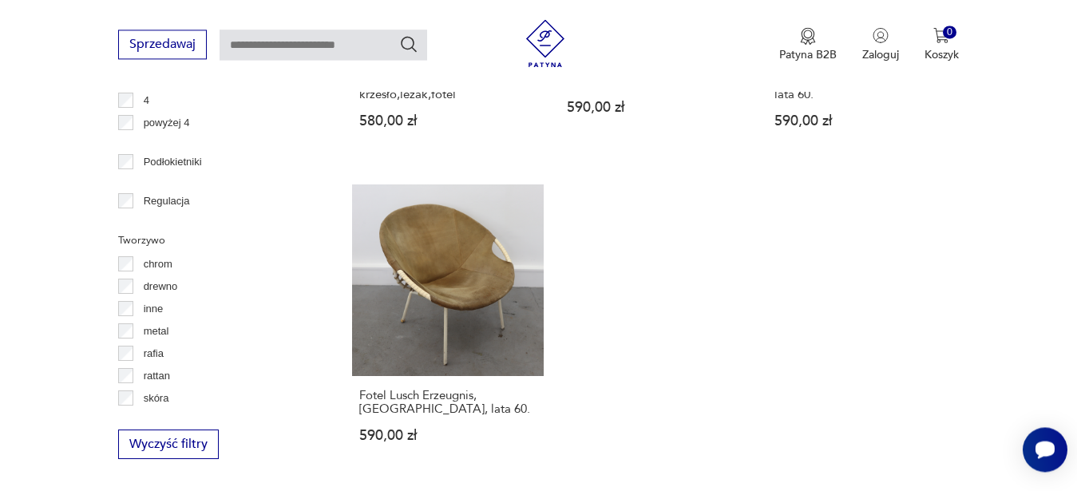
scroll to position [2294, 0]
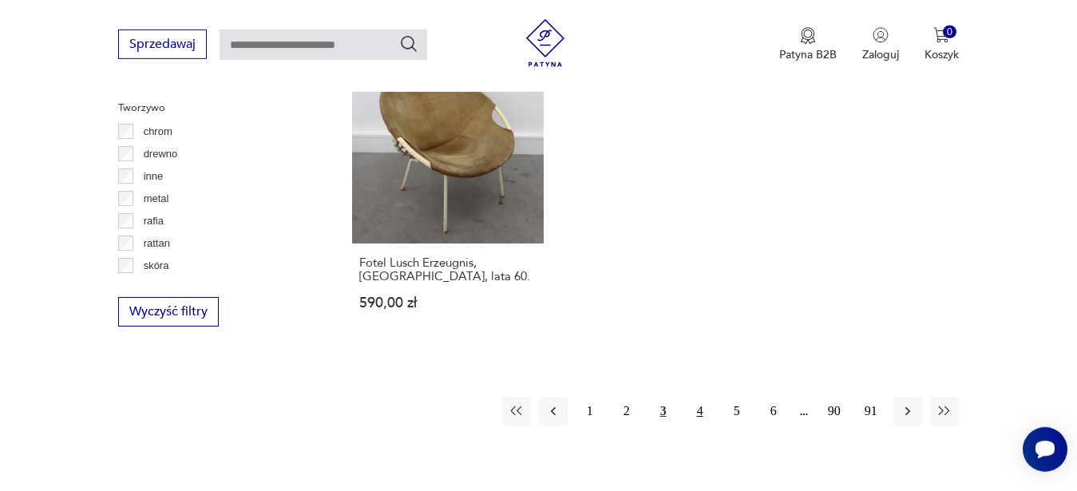
click at [699, 410] on button "4" at bounding box center [700, 411] width 29 height 29
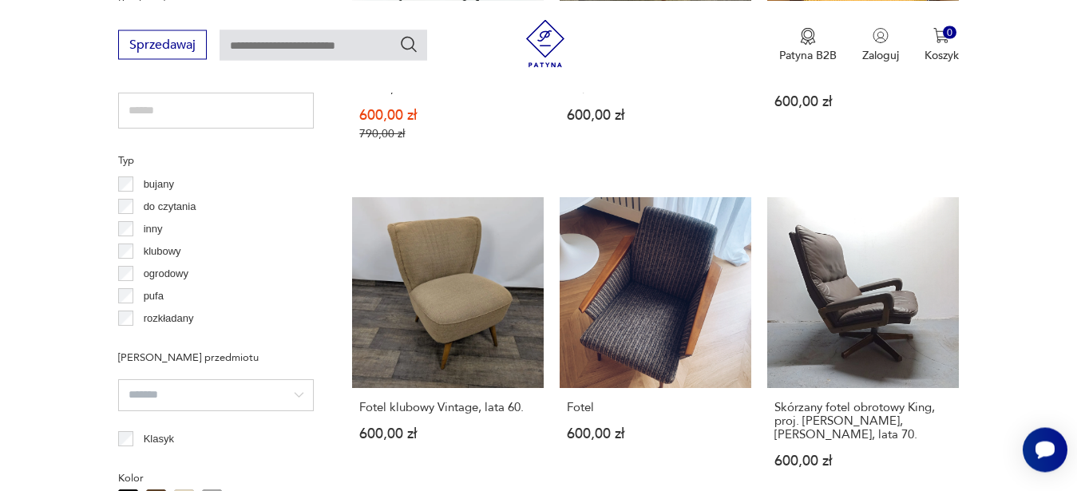
scroll to position [1541, 0]
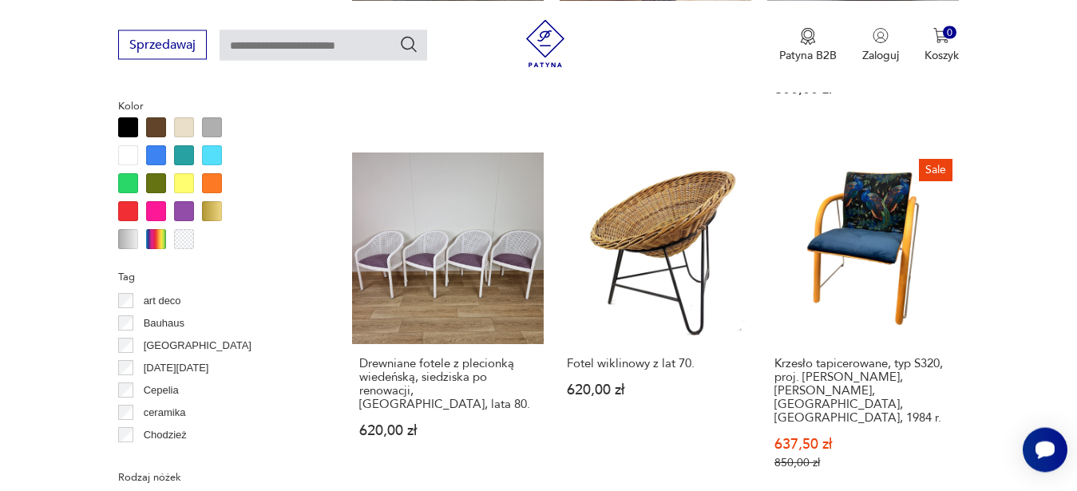
click at [152, 216] on div at bounding box center [156, 211] width 20 height 20
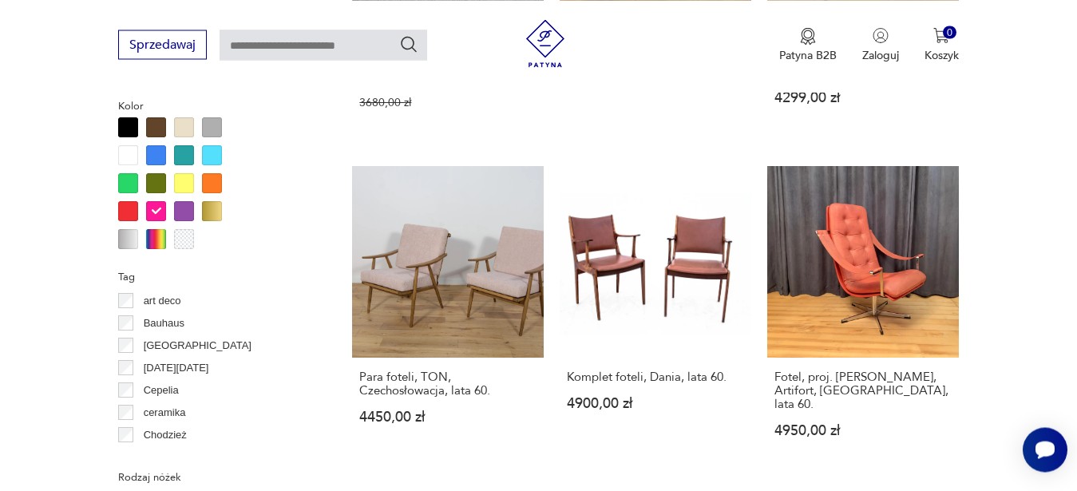
scroll to position [1913, 0]
